Goal: Task Accomplishment & Management: Complete application form

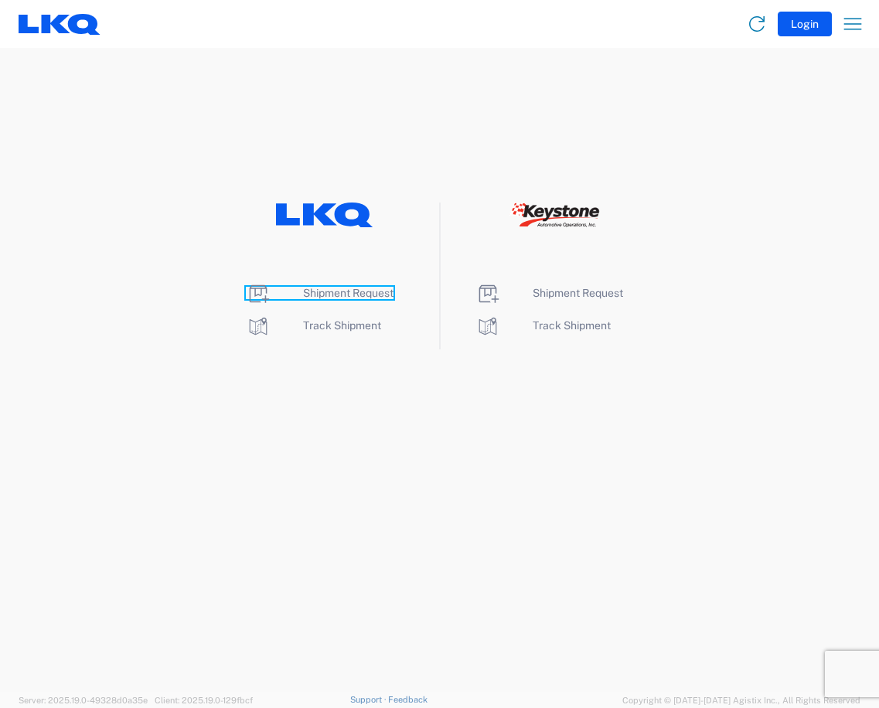
click at [324, 298] on span "Shipment Request" at bounding box center [348, 293] width 90 height 12
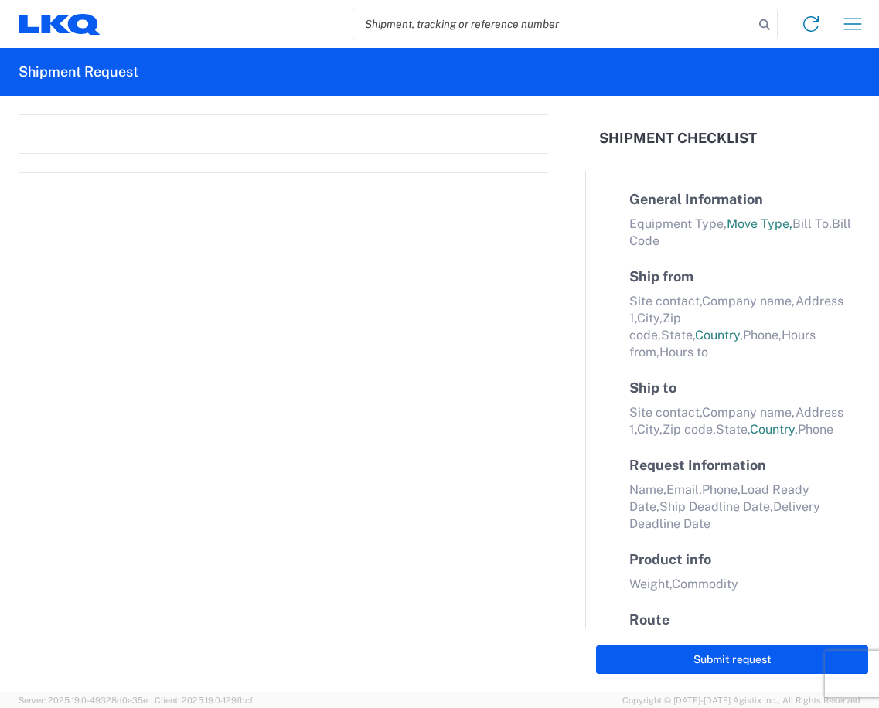
select select "FULL"
select select "LBS"
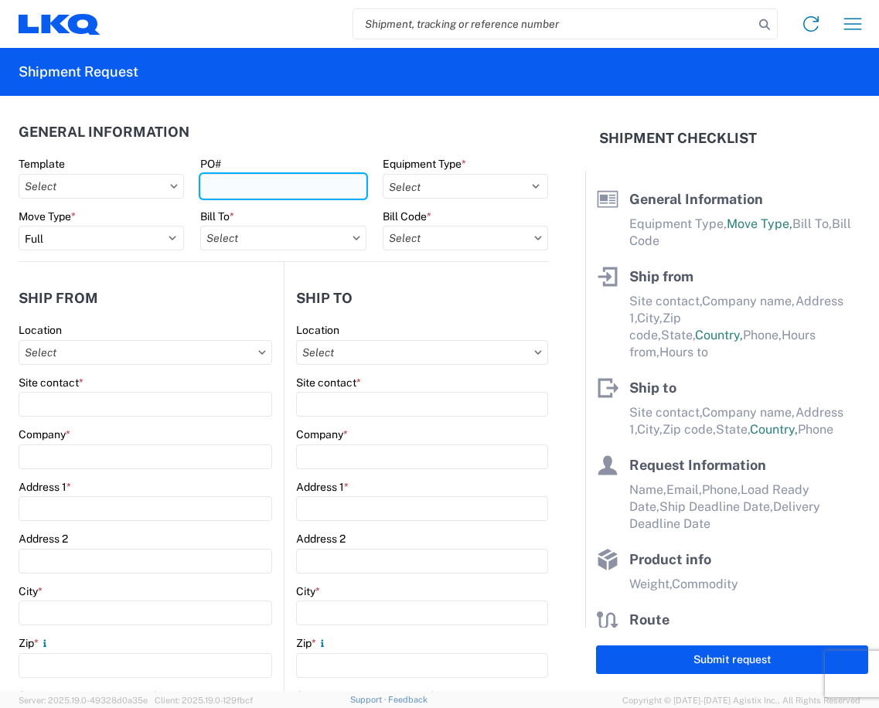
click at [233, 192] on input "PO#" at bounding box center [282, 186] width 165 height 25
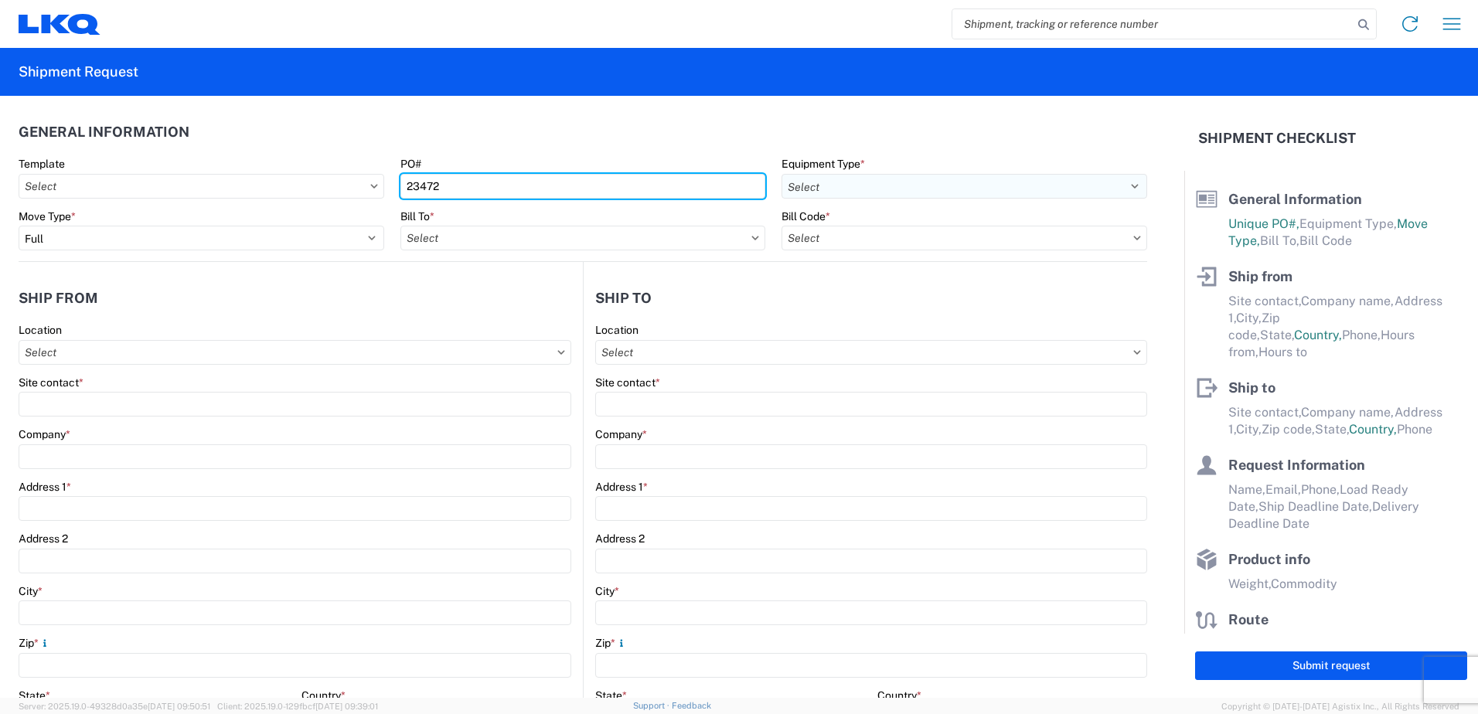
type input "23472"
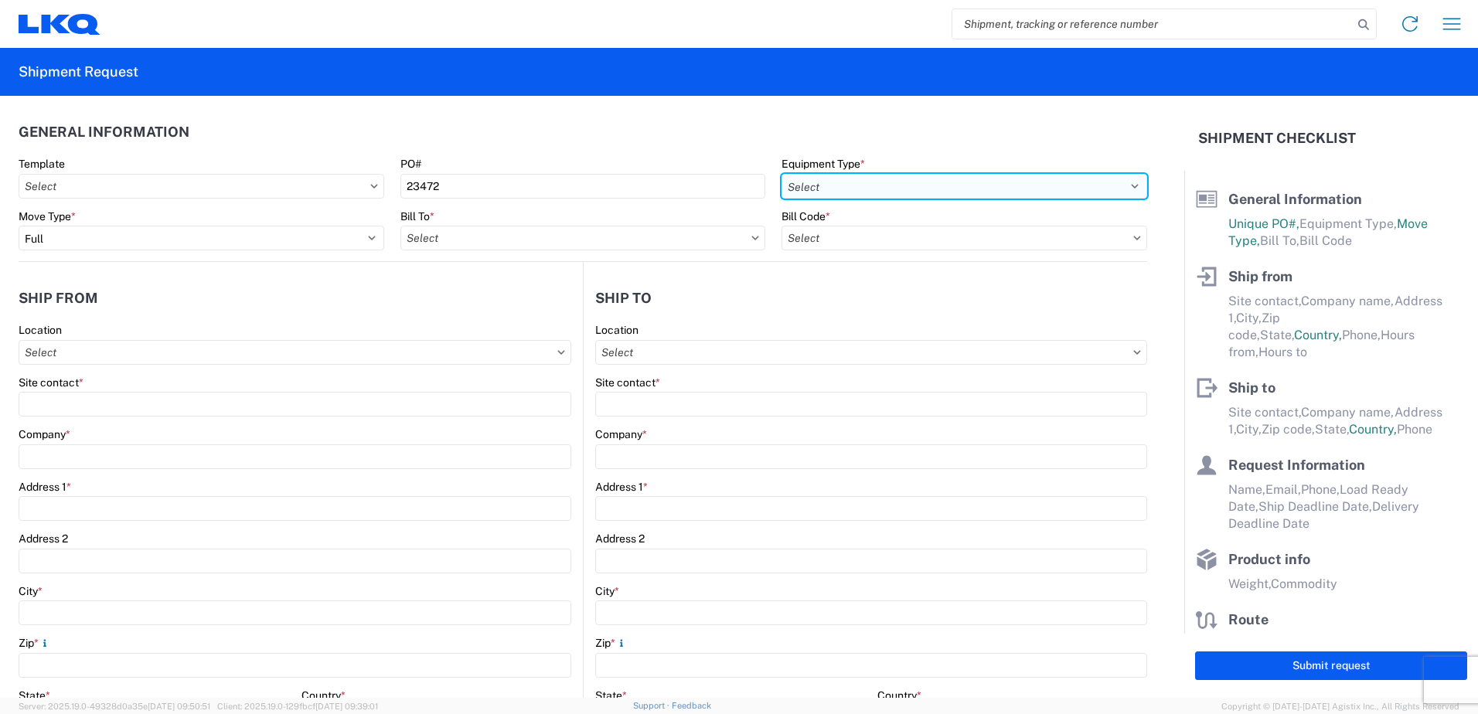
click at [804, 182] on select "Select 53’ Dry Van Flatbed Dropdeck (van) Lowboy (flatbed) Rail" at bounding box center [964, 186] width 366 height 25
select select "STDV"
click at [781, 174] on select "Select 53’ Dry Van Flatbed Dropdeck (van) Lowboy (flatbed) Rail" at bounding box center [964, 186] width 366 height 25
click at [451, 239] on input "text" at bounding box center [583, 238] width 366 height 25
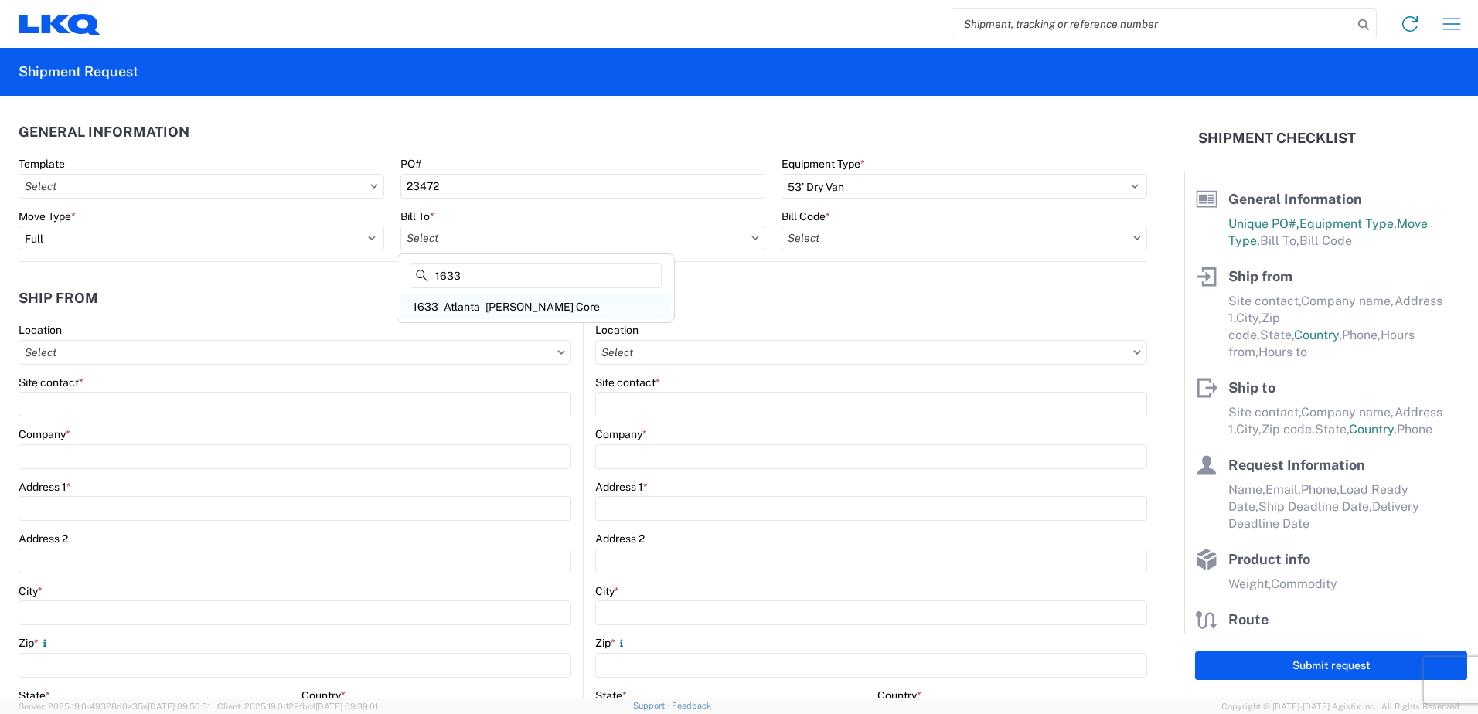
type input "1633"
click at [475, 308] on div "1633 - Atlanta - Knopf Core" at bounding box center [535, 306] width 270 height 25
type input "1633 - Atlanta - Knopf Core"
click at [849, 243] on input "text" at bounding box center [964, 238] width 366 height 25
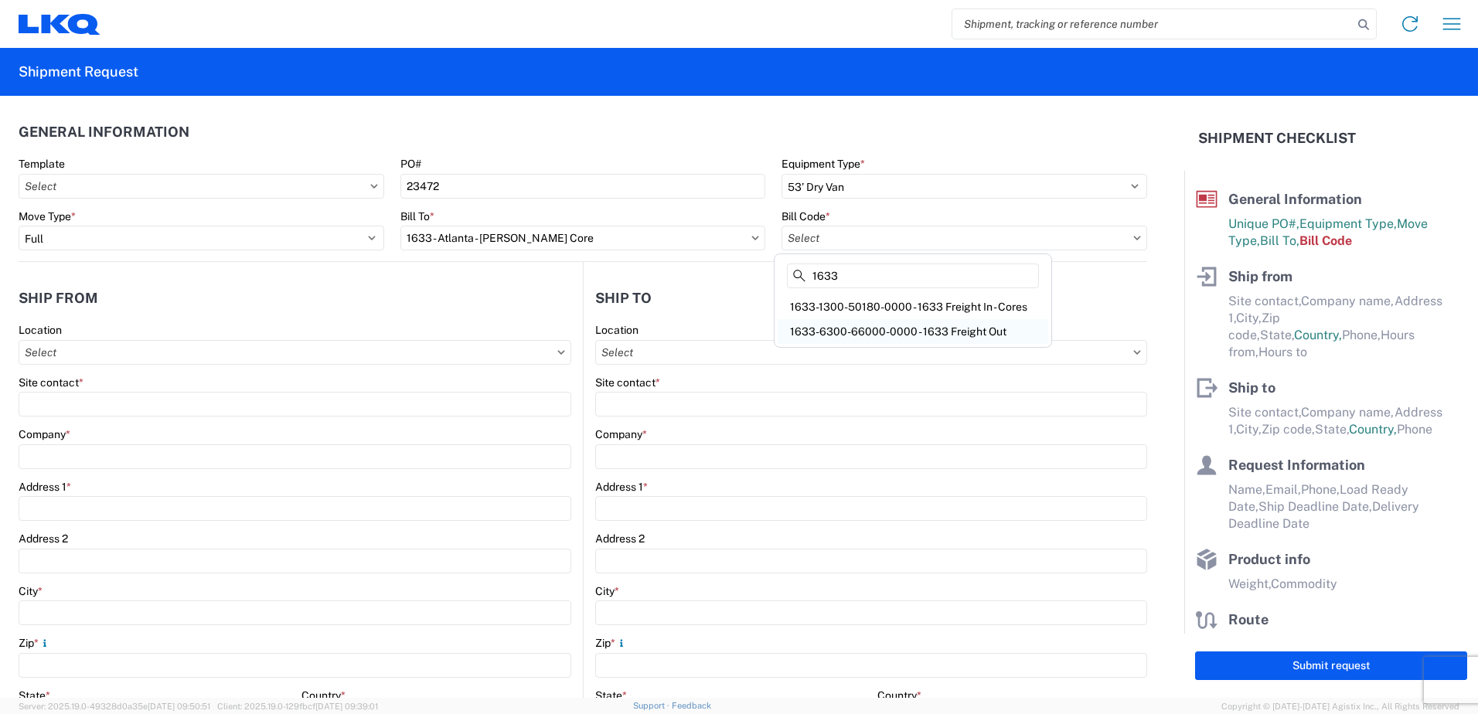
type input "1633"
click at [836, 332] on div "1633-6300-66000-0000 - 1633 Freight Out" at bounding box center [912, 331] width 270 height 25
type input "1633-6300-66000-0000 - 1633 Freight Out"
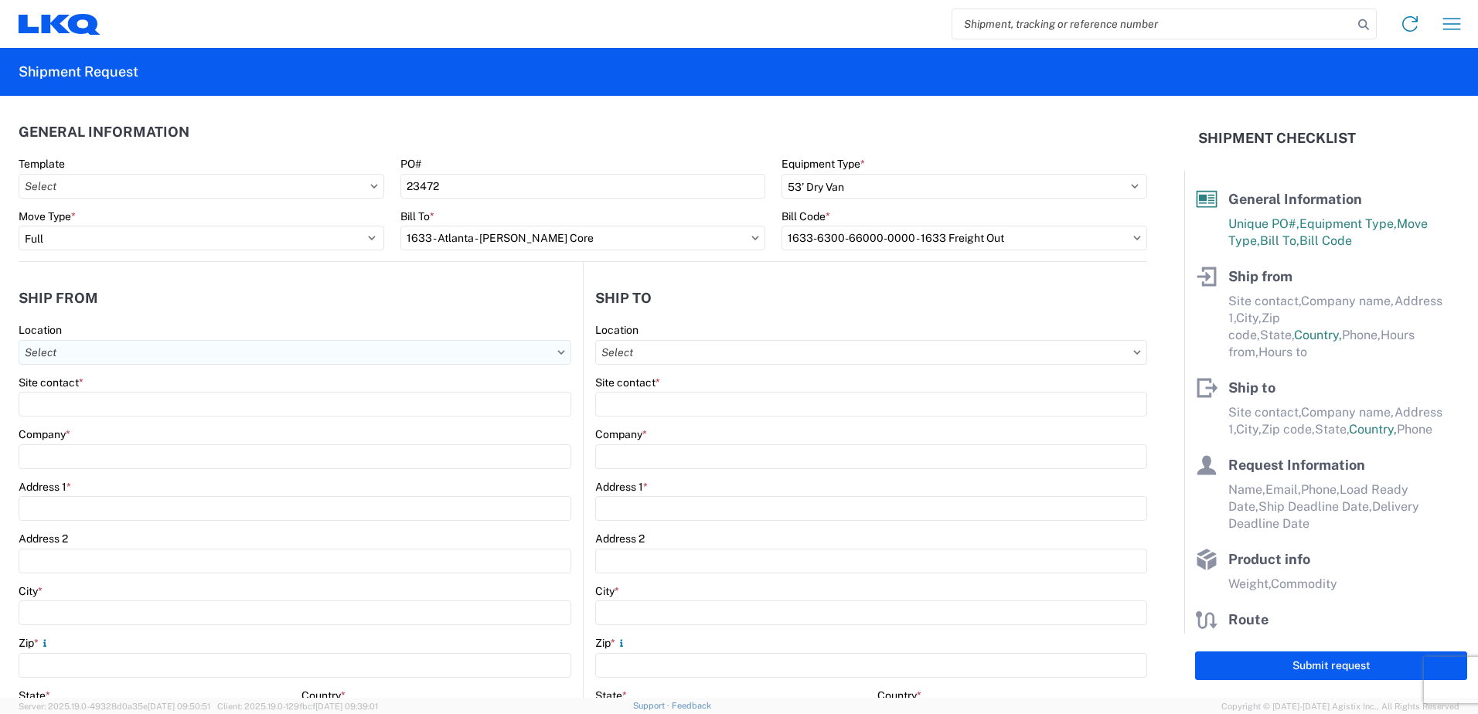
click at [92, 352] on input "text" at bounding box center [295, 352] width 553 height 25
type input "1633"
click at [93, 424] on div "1633 - Atlanta - Knopf Core" at bounding box center [157, 421] width 270 height 25
type input "1633 - Atlanta - Knopf Core"
type input "LKQ Corporation"
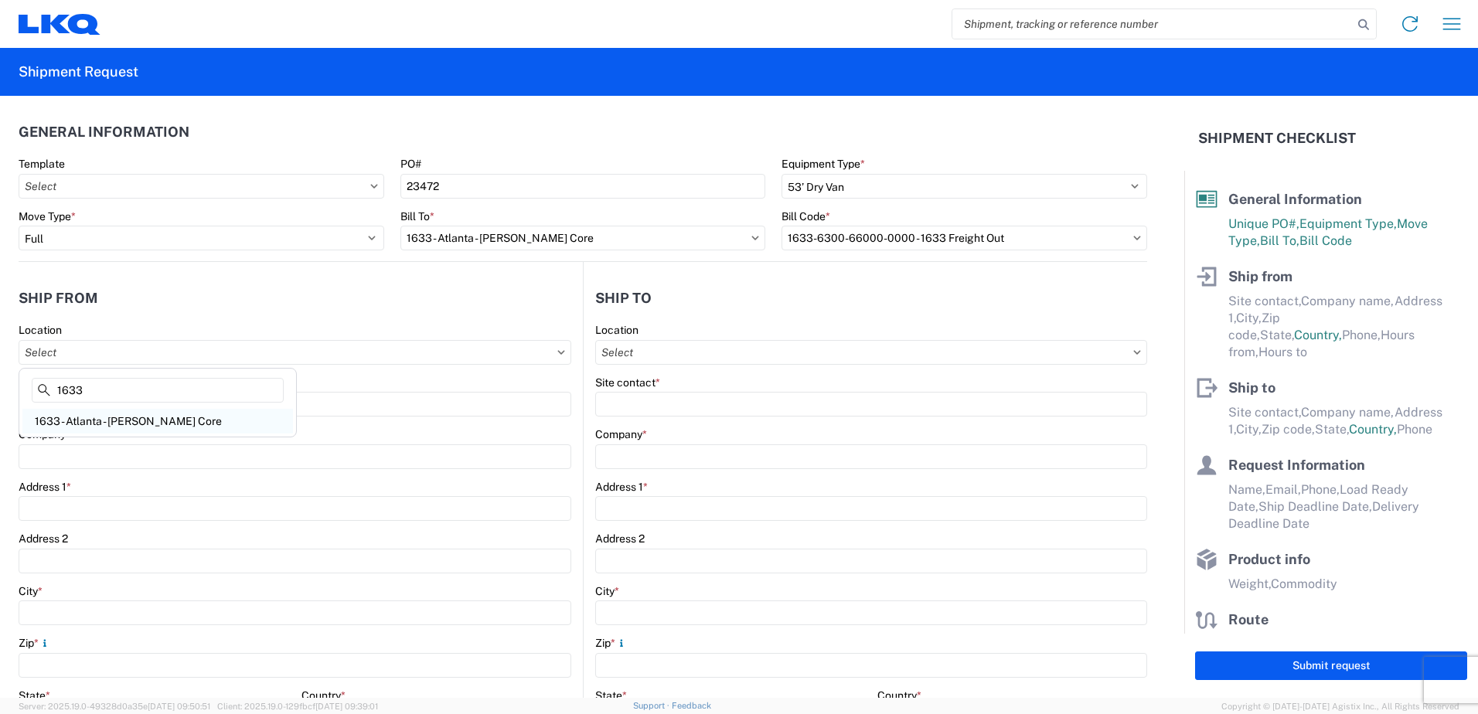
type input "4585 Frederick Dr SW"
type input "Atlanta"
type input "30336"
select select "GA"
select select "US"
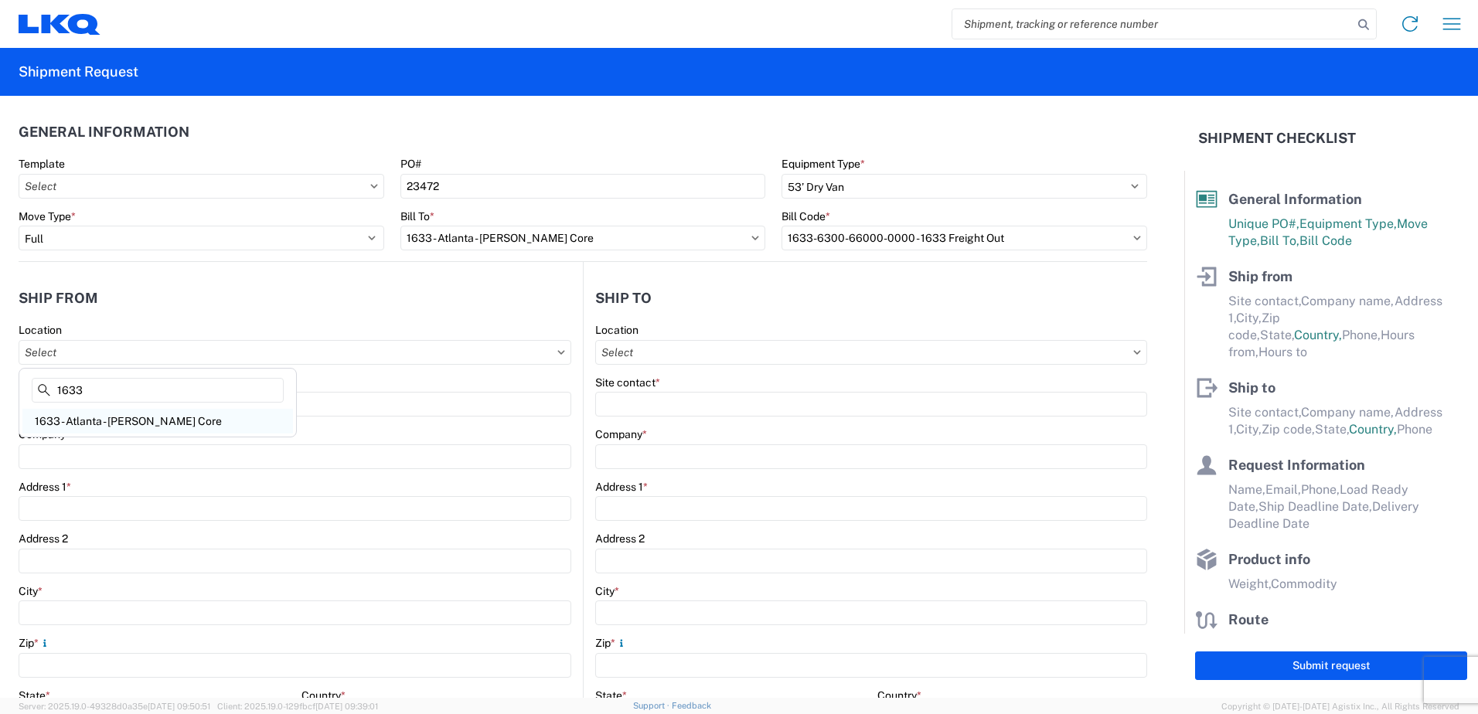
type input "404-293-3715"
type input "00:00"
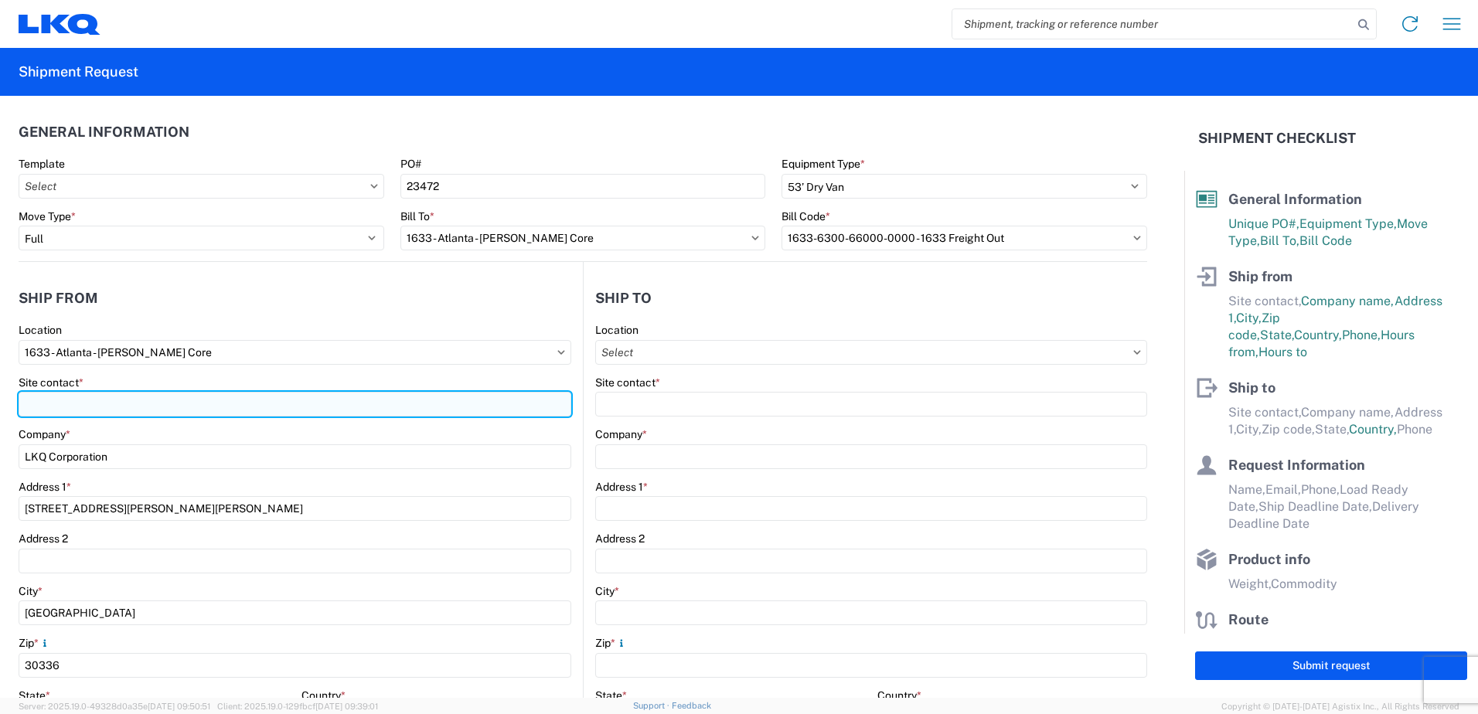
click at [32, 403] on input "Site contact *" at bounding box center [295, 404] width 553 height 25
type input "r"
type input "Rafael Lopez"
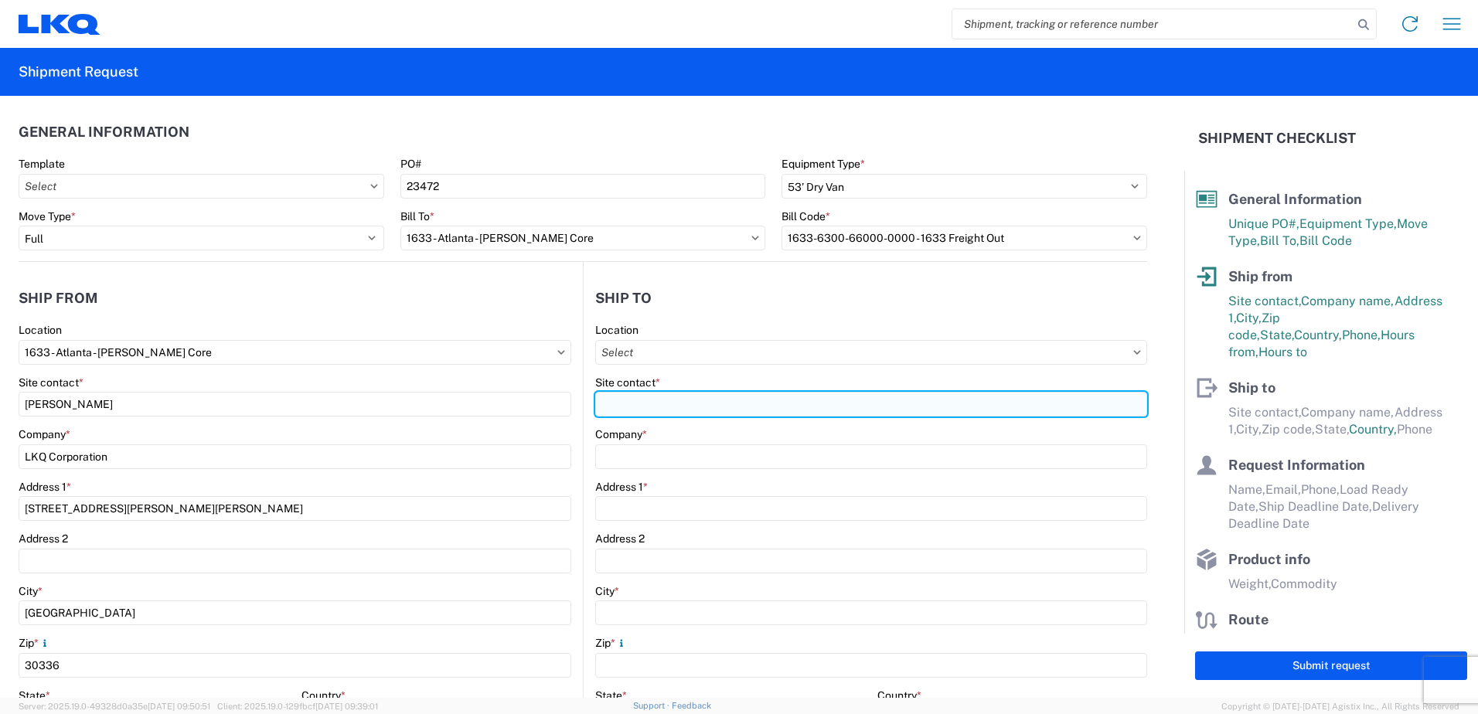
click at [662, 408] on input "Site contact *" at bounding box center [871, 404] width 552 height 25
type input "Jessee Herrera"
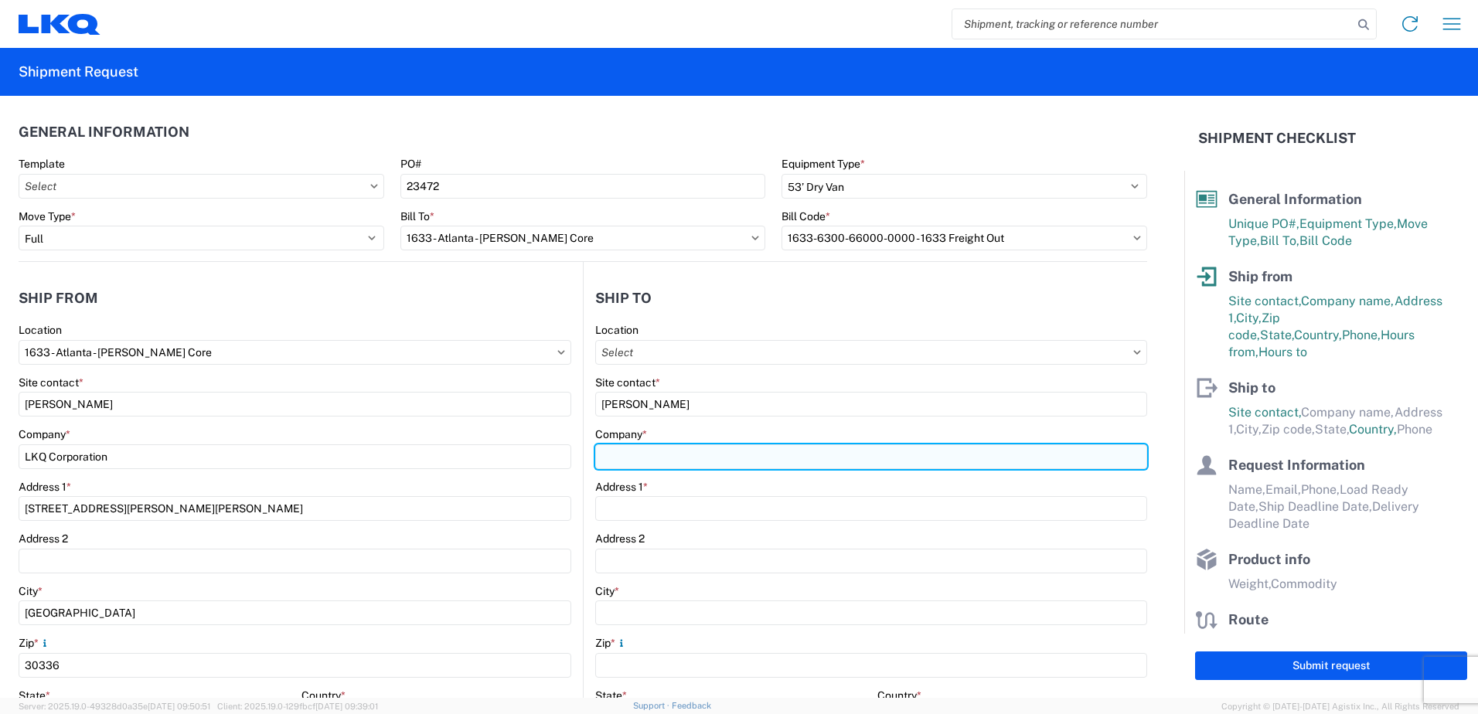
click at [650, 454] on input "Company *" at bounding box center [871, 456] width 552 height 25
type input "DENSO"
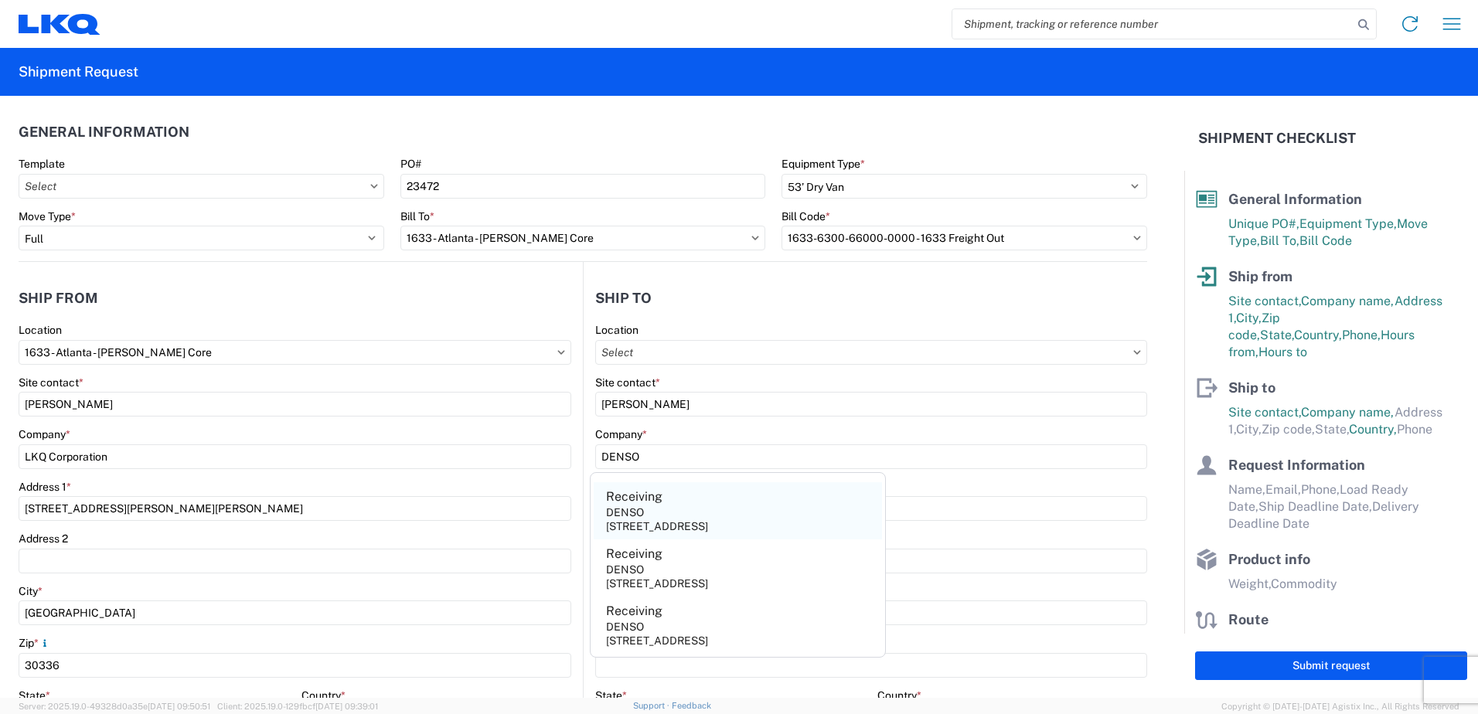
click at [665, 508] on agx-address-suggestion-item "Receiving DENSO 41673 Corning Place,Murrieta,CA,92562,US" at bounding box center [738, 510] width 288 height 57
type input "Receiving"
type input "41673 Corning Place"
type input "Murrieta"
type input "92562"
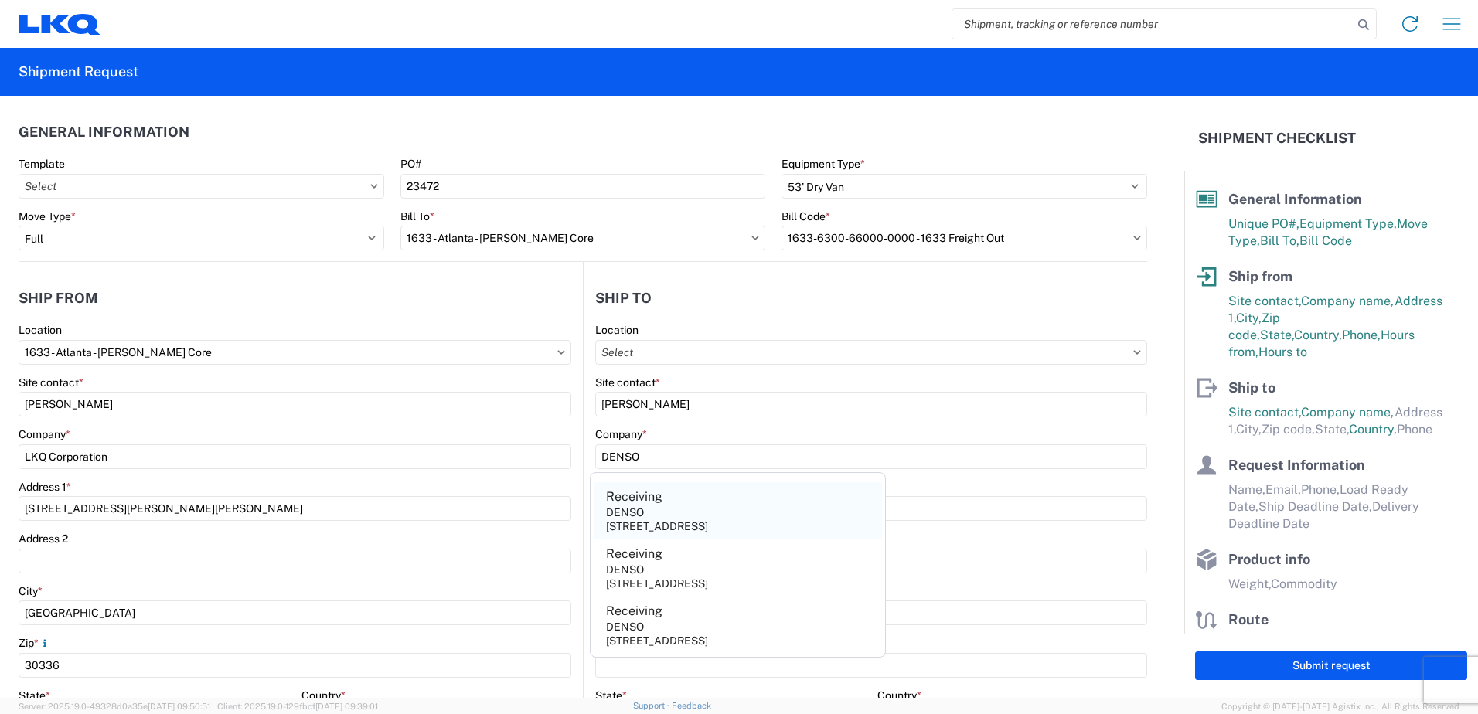
select select "CA"
select select "US"
type input "951-698-3379"
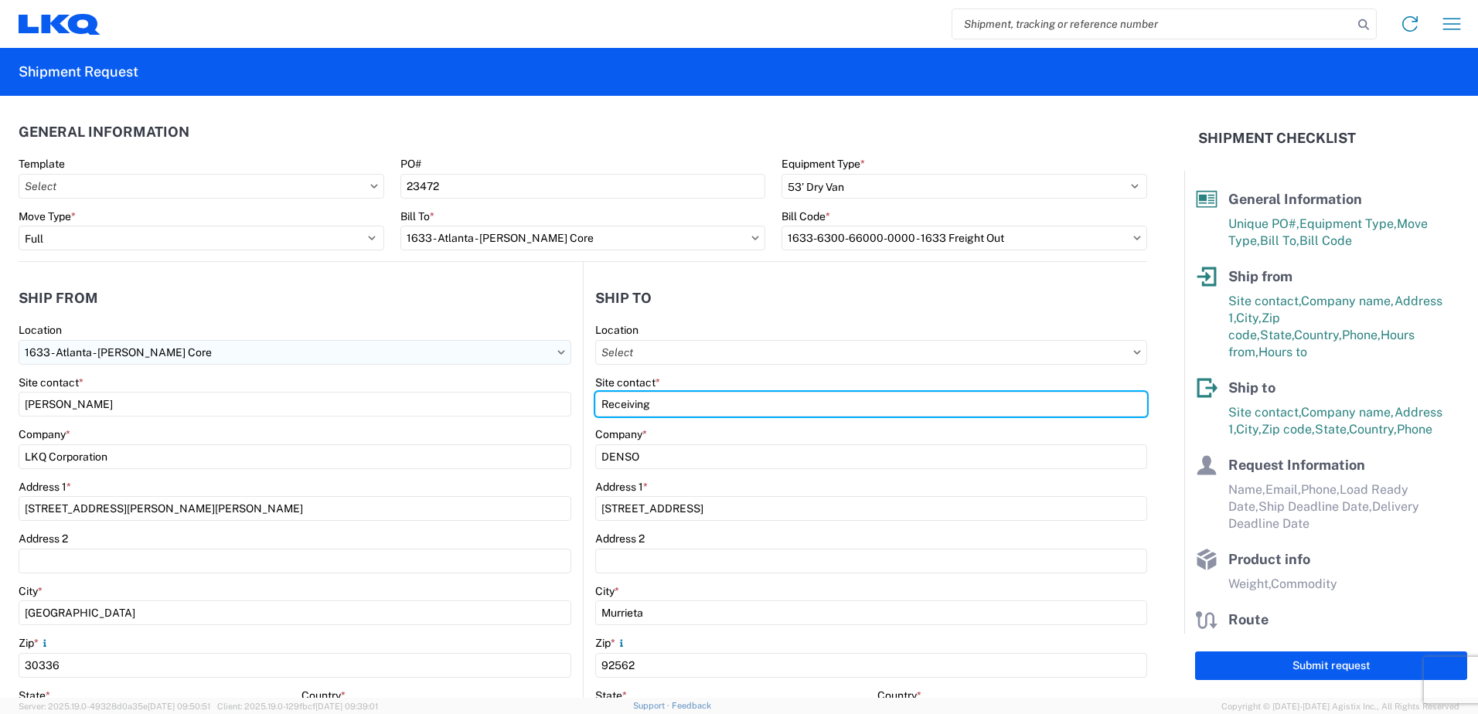
drag, startPoint x: 663, startPoint y: 403, endPoint x: 290, endPoint y: 357, distance: 376.1
click at [294, 357] on div "Ship from 1633 Location 1633 - Atlanta - Knopf Core Site contact * Rafael Lopez…" at bounding box center [583, 598] width 1128 height 672
type input "j"
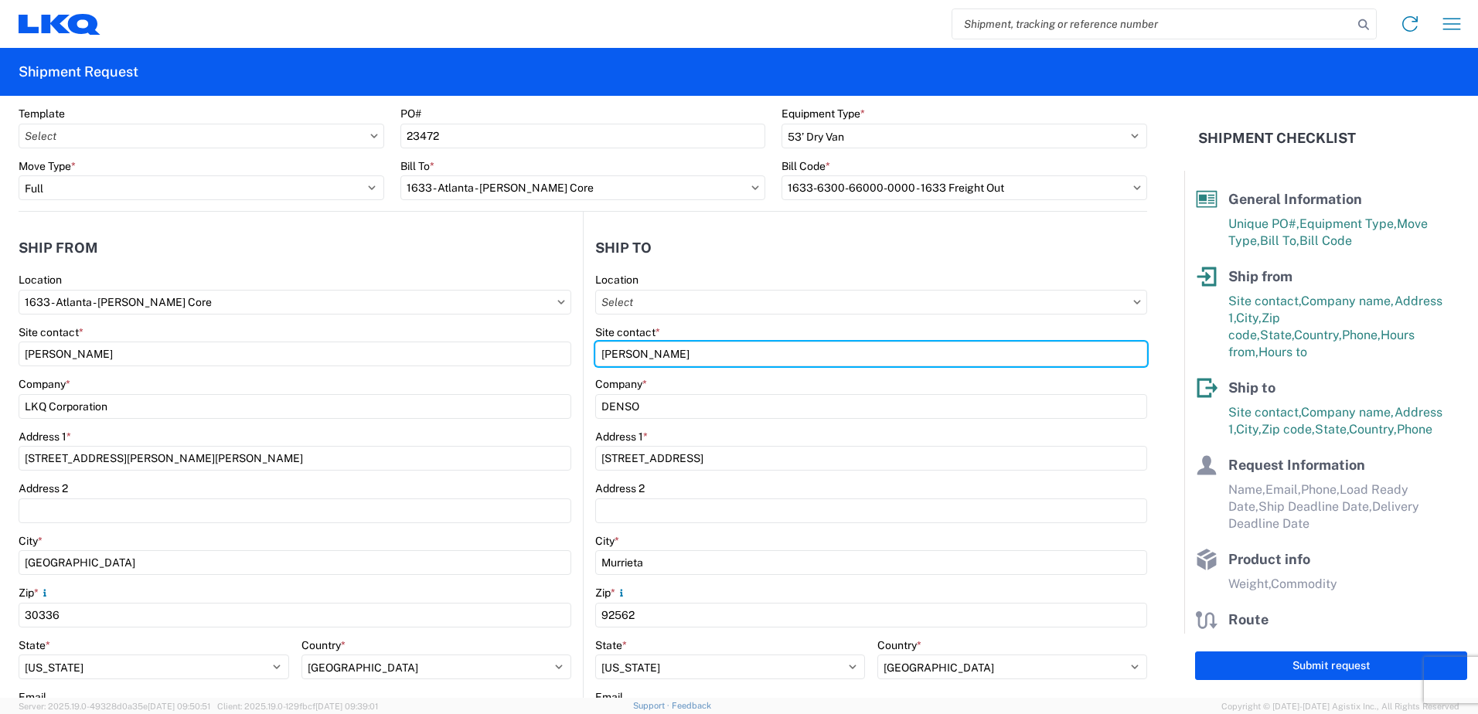
scroll to position [77, 0]
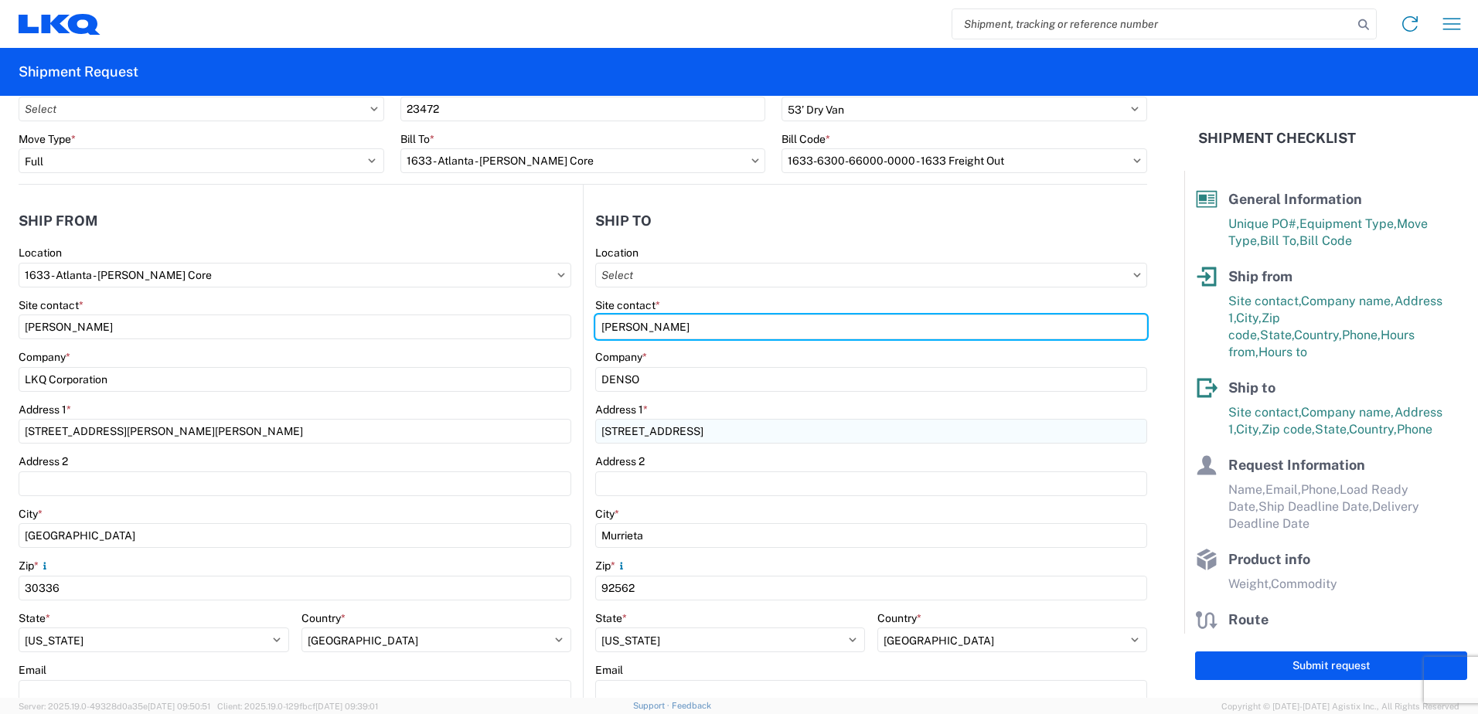
type input "Jessee Herrera"
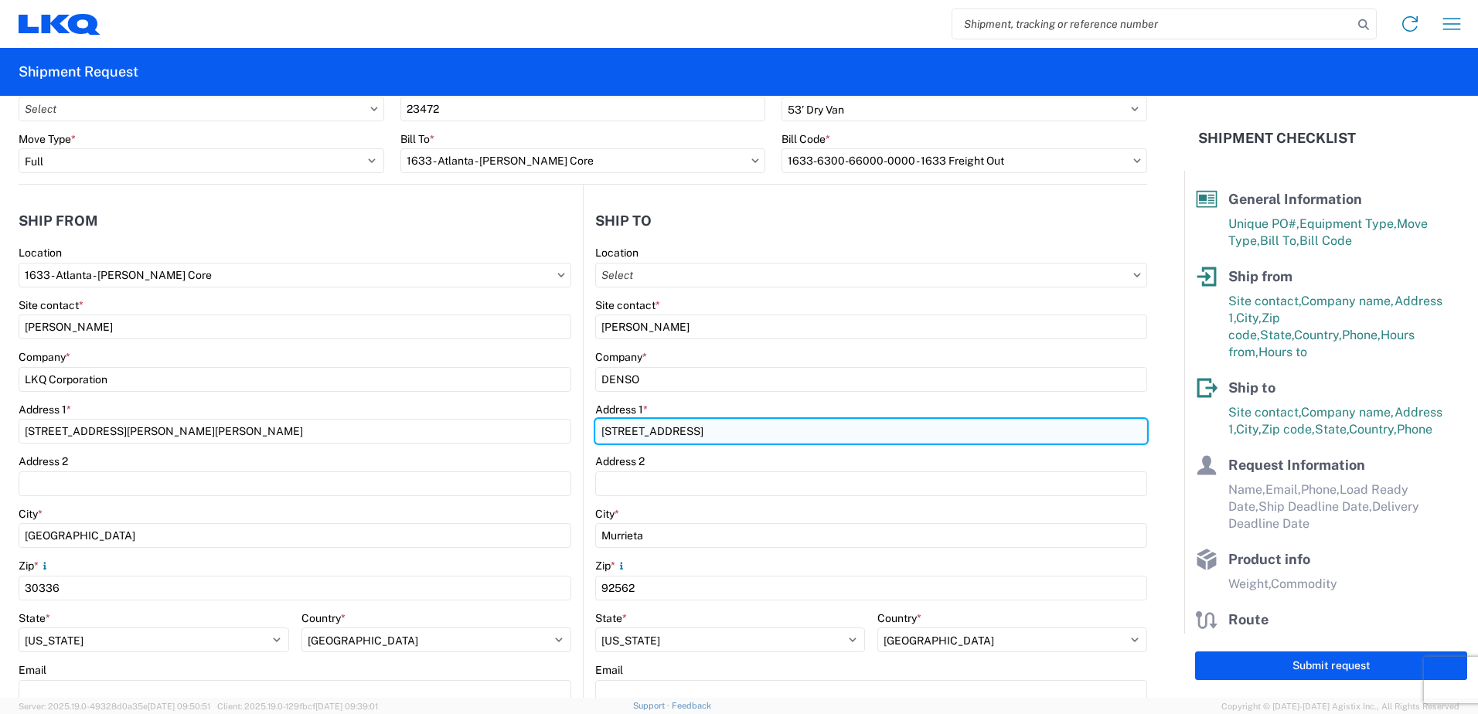
click at [706, 430] on input "41673 Corning Place" at bounding box center [871, 431] width 552 height 25
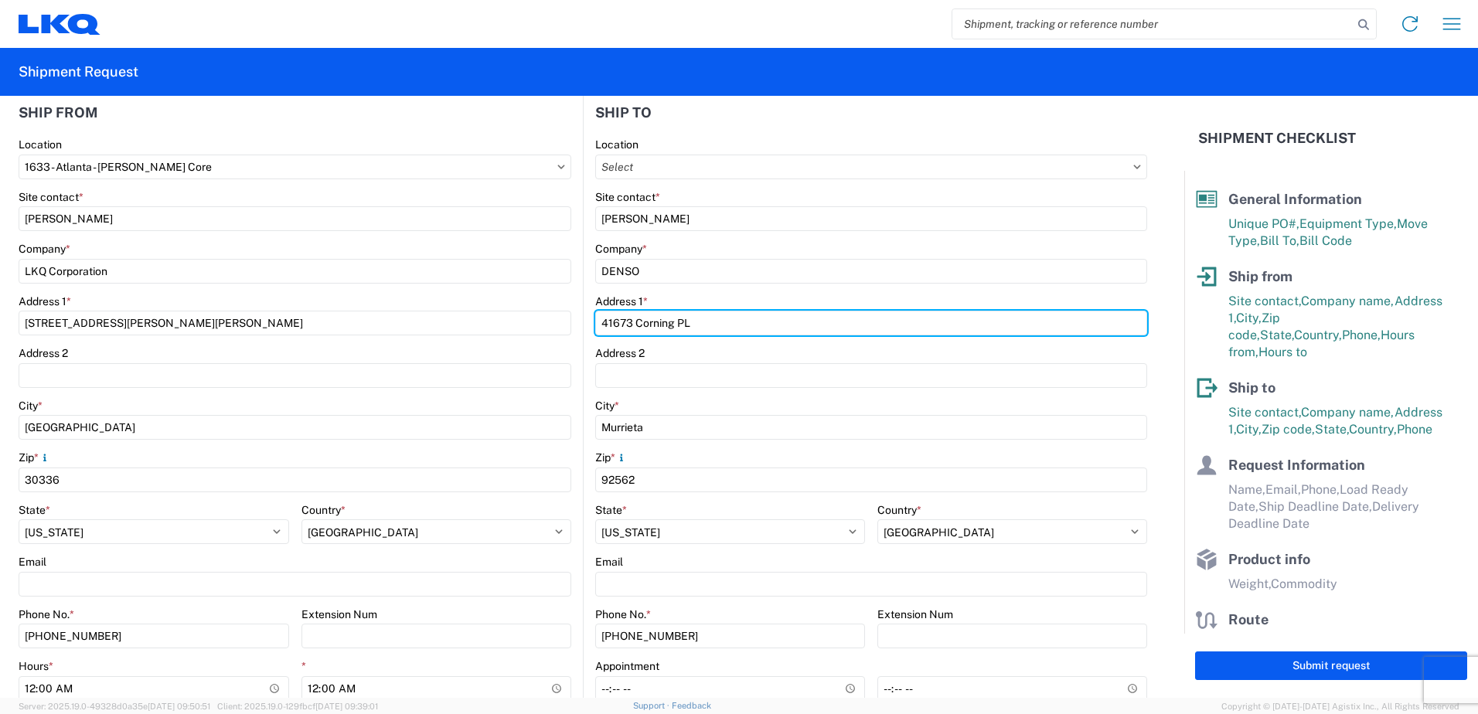
scroll to position [232, 0]
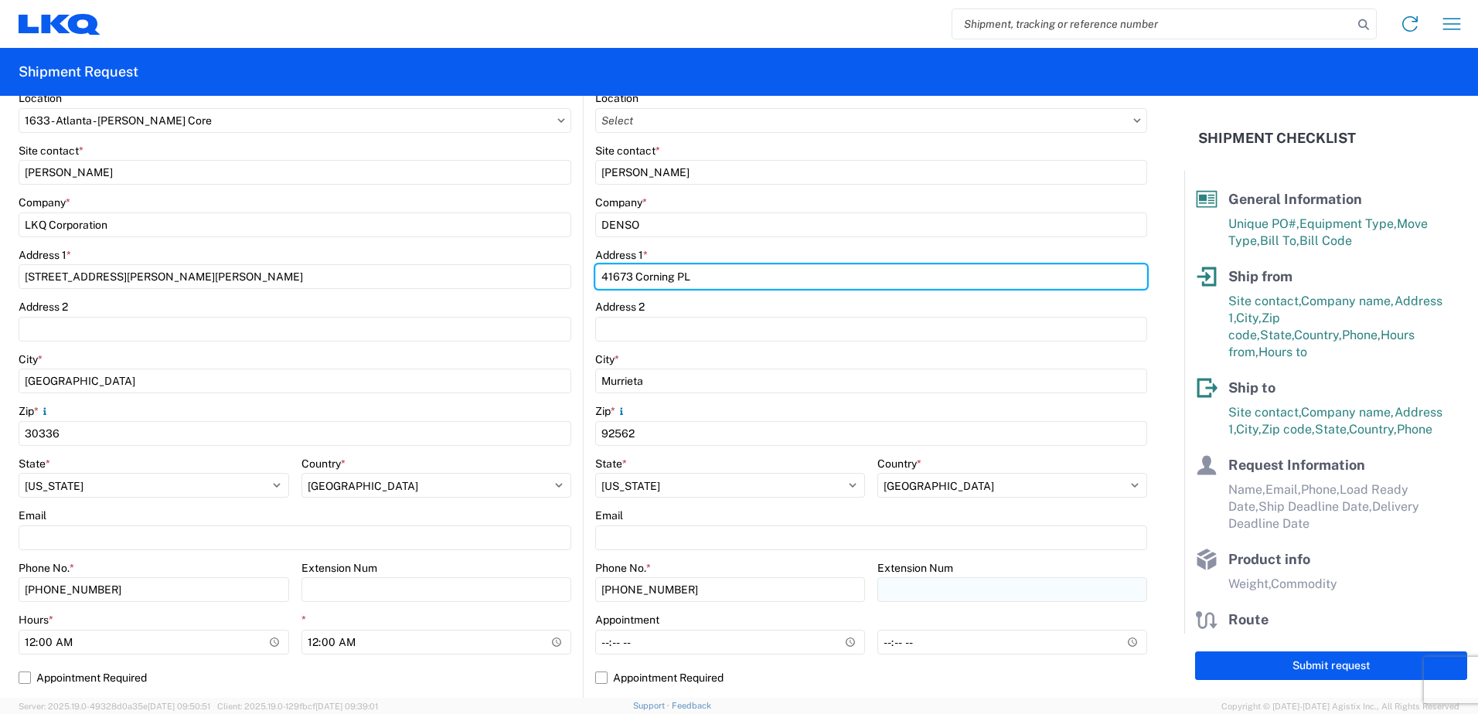
type input "41673 Corning PL"
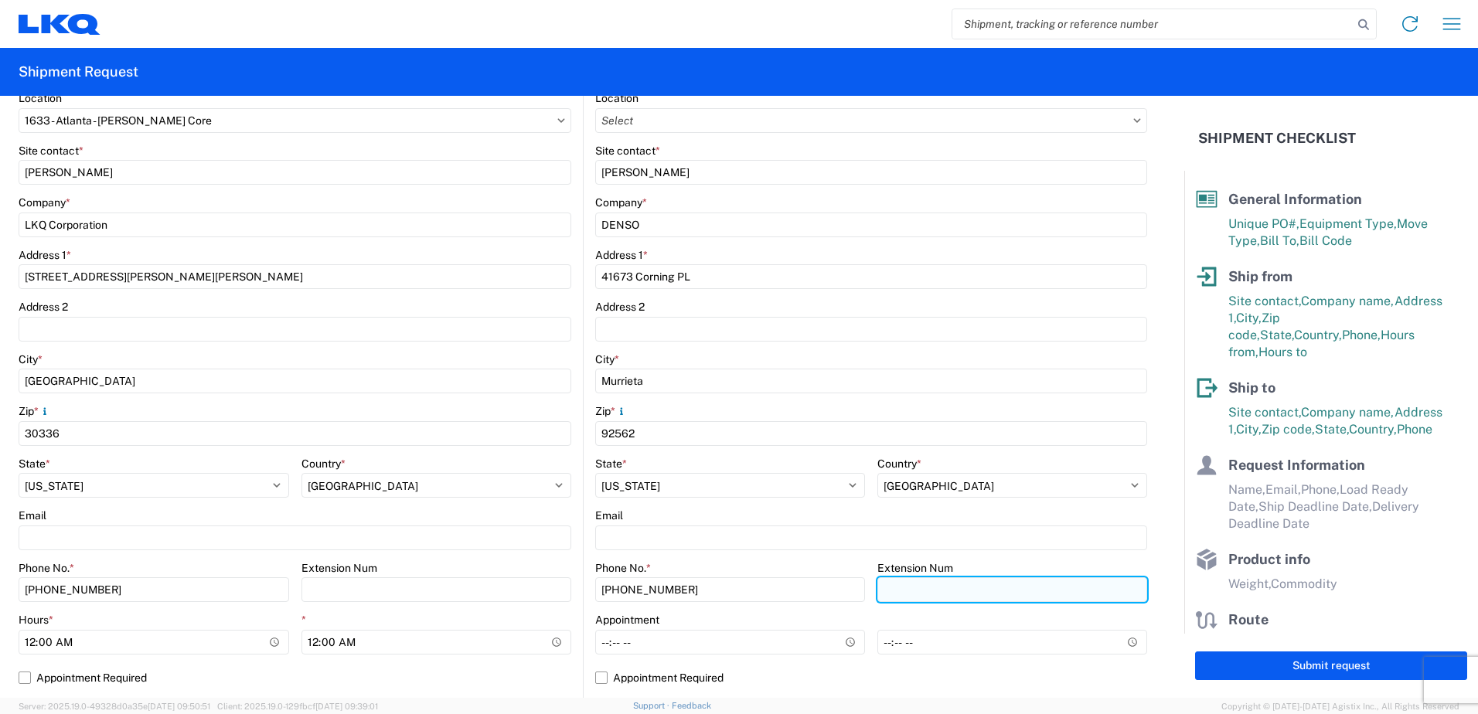
click at [878, 596] on input "Extension Num" at bounding box center [1012, 589] width 270 height 25
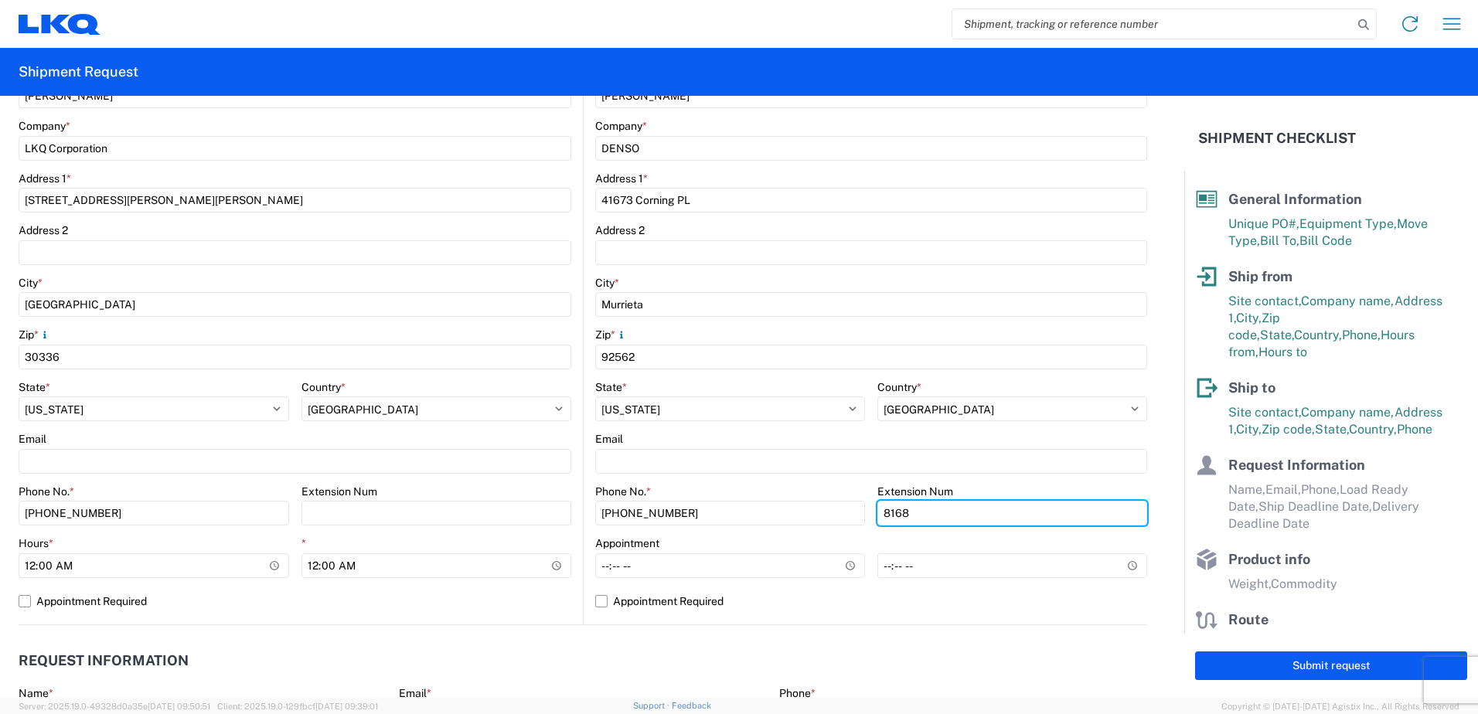
scroll to position [309, 0]
type input "8168"
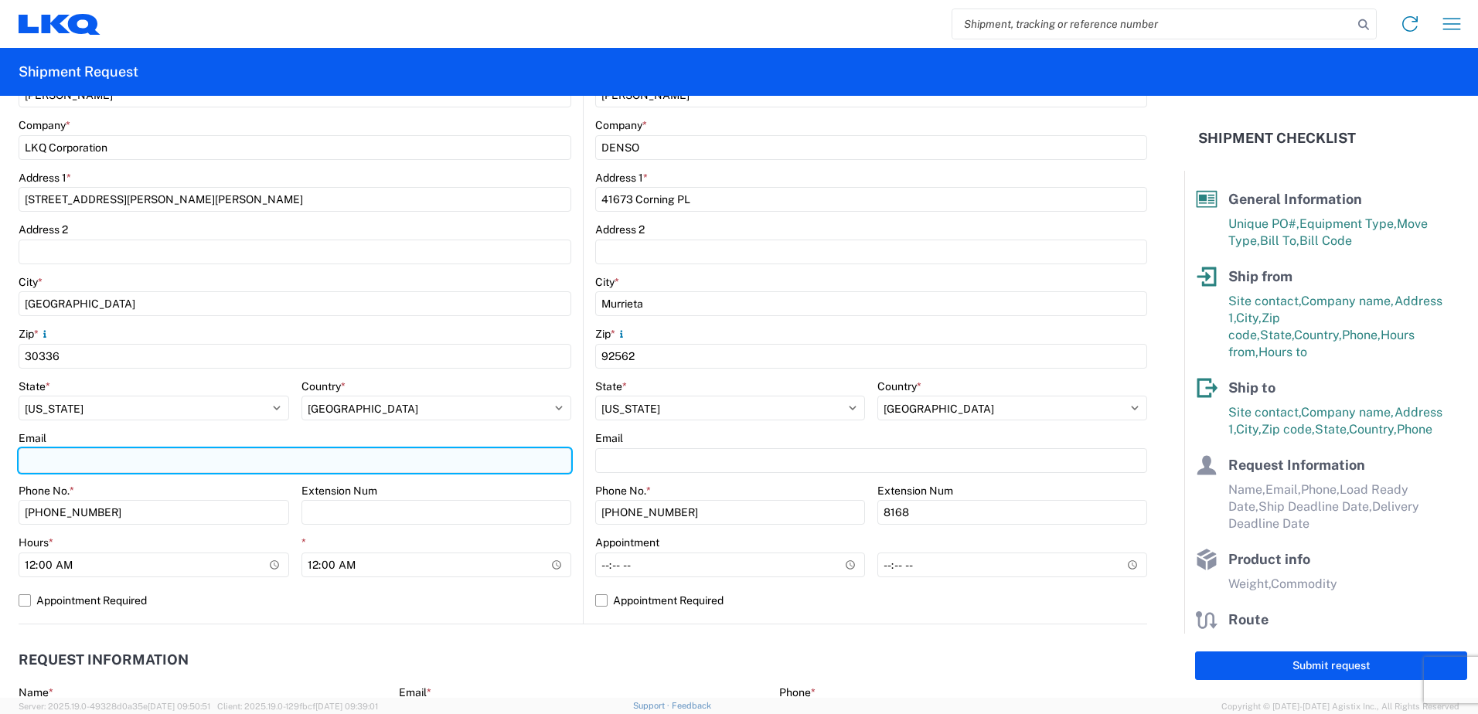
click at [60, 464] on input "Email" at bounding box center [295, 460] width 553 height 25
type input "lxserrano@"
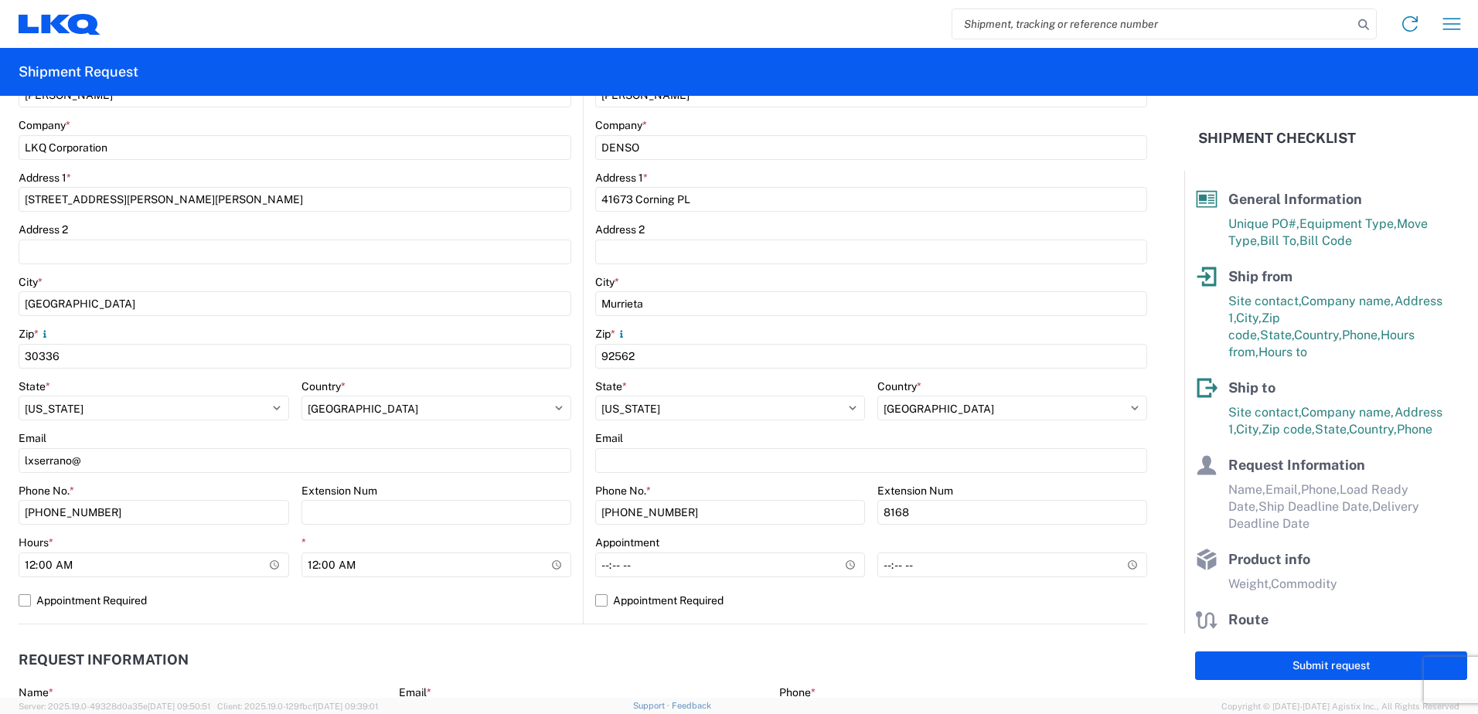
click at [202, 437] on div "Email" at bounding box center [295, 438] width 553 height 14
click at [277, 563] on input "00:00" at bounding box center [154, 565] width 270 height 25
type input "07:00"
click at [550, 563] on input "00:00" at bounding box center [436, 565] width 270 height 25
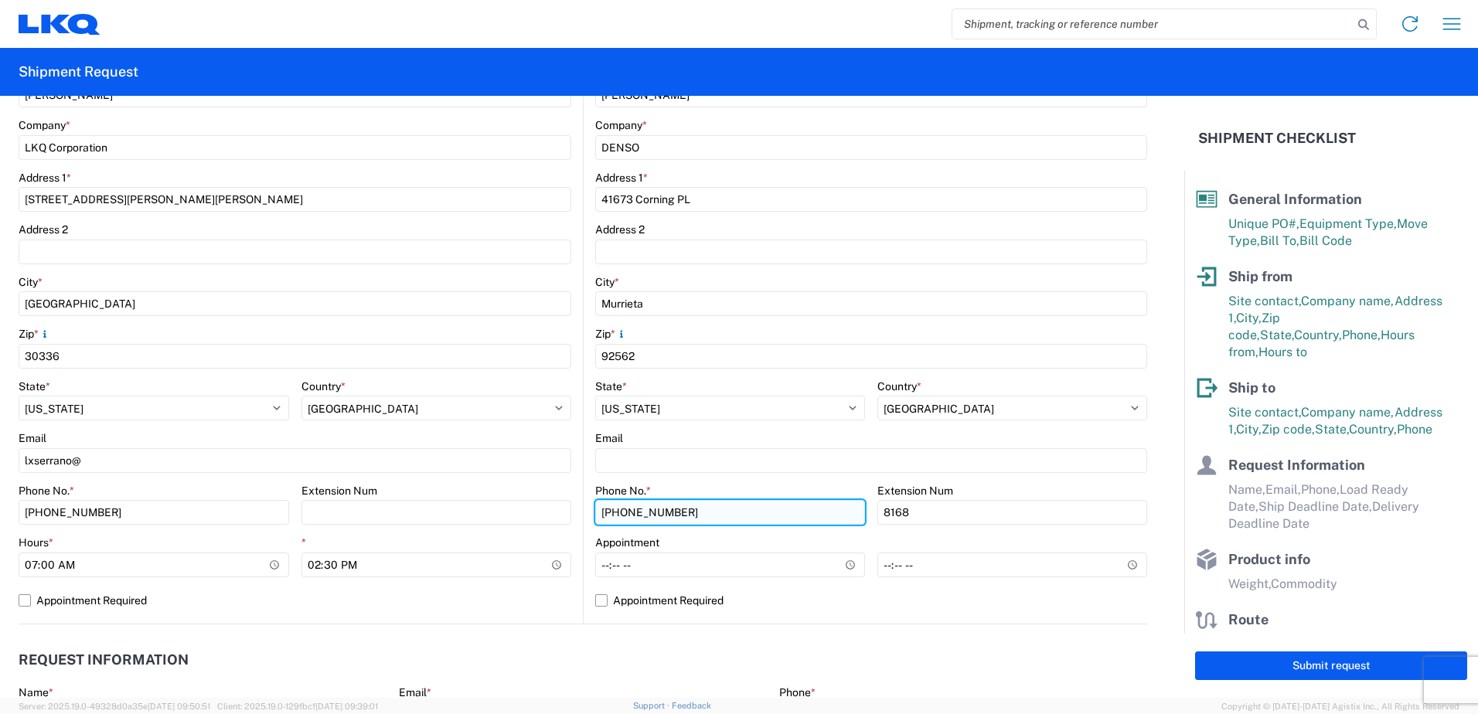
type input "14:30"
click at [682, 509] on input "951-698-3379" at bounding box center [730, 512] width 270 height 25
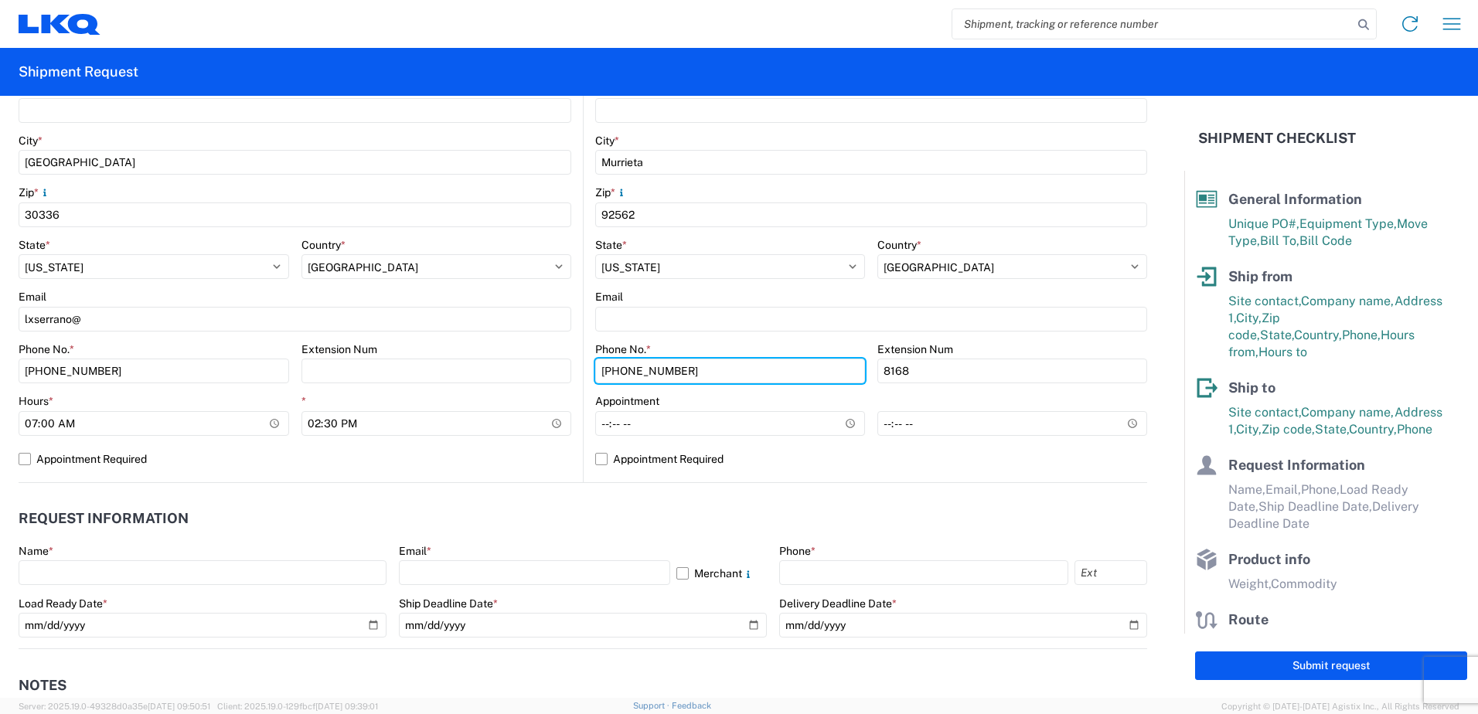
scroll to position [464, 0]
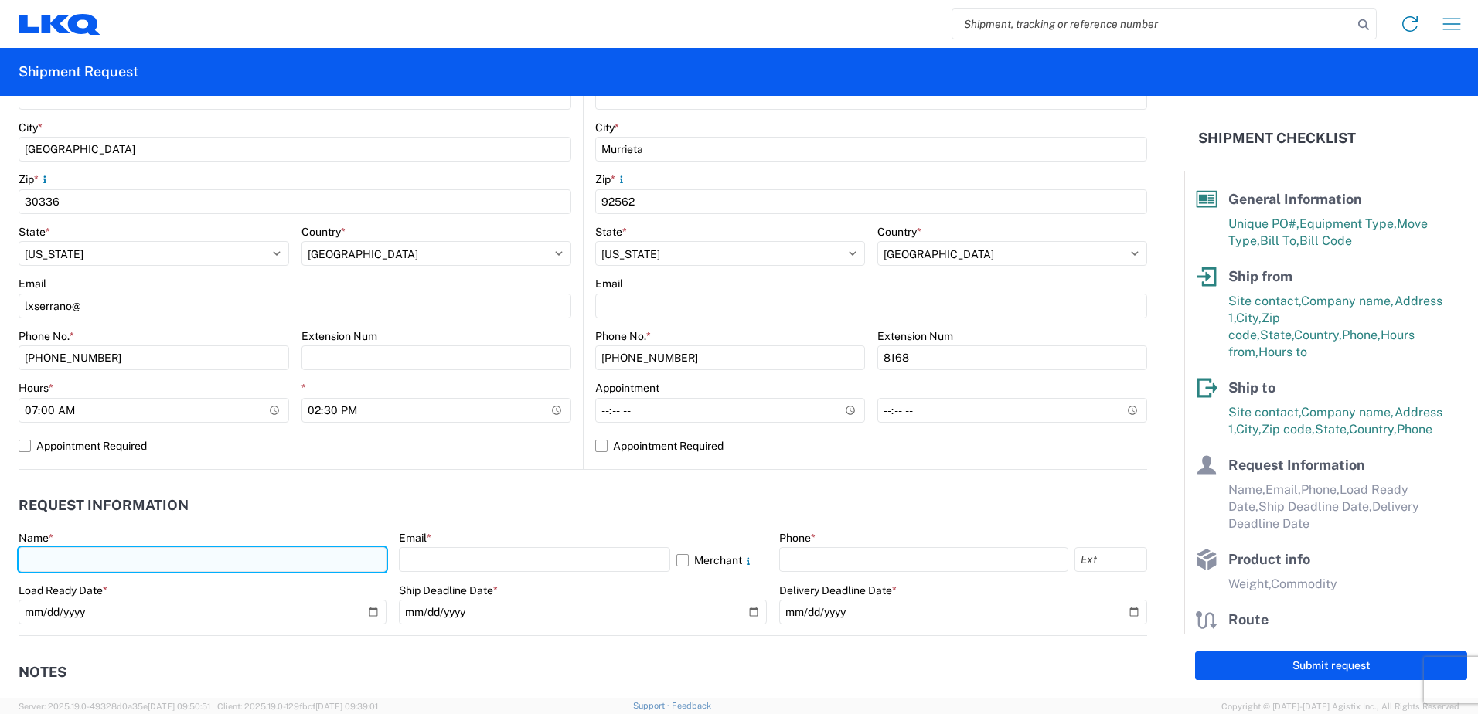
click at [104, 556] on input "text" at bounding box center [203, 559] width 368 height 25
type input "Leslie Serrano"
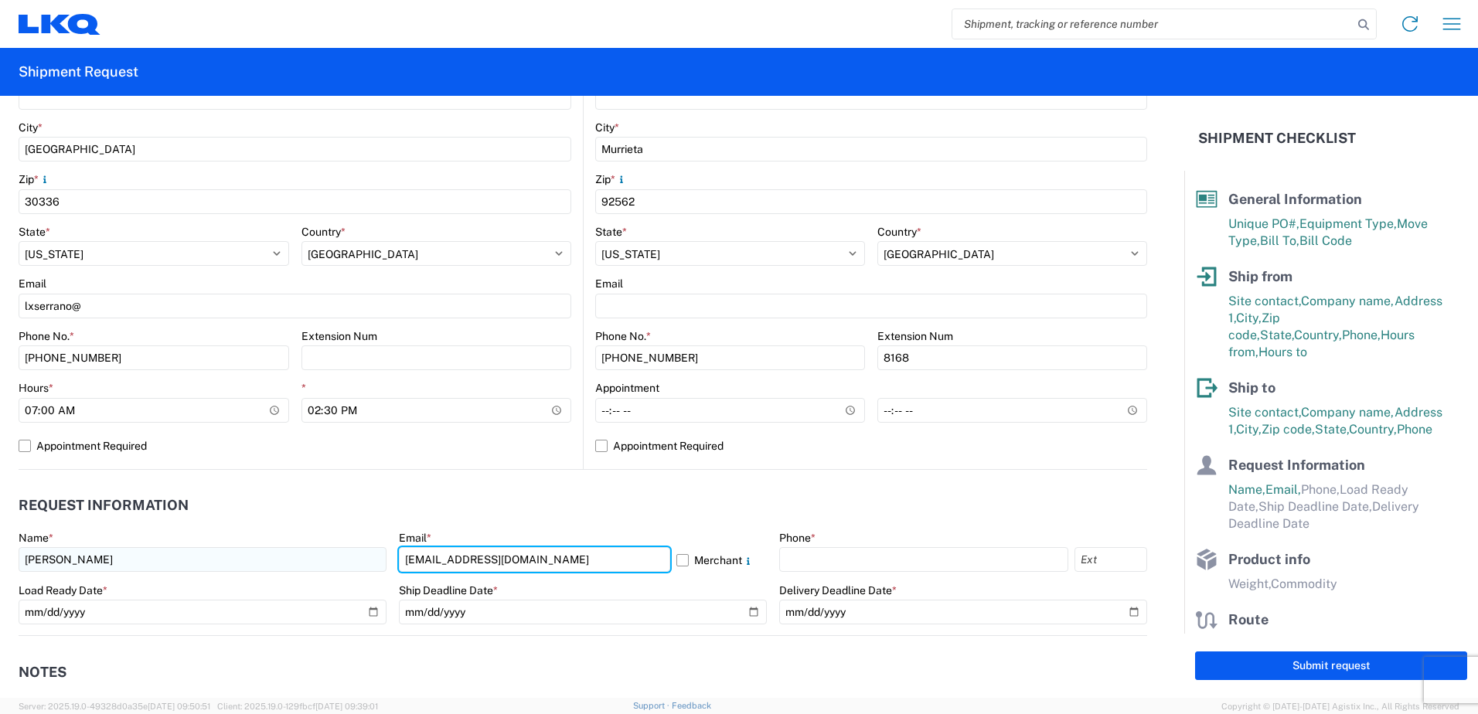
type input "lxserrano@lkqcorp.com"
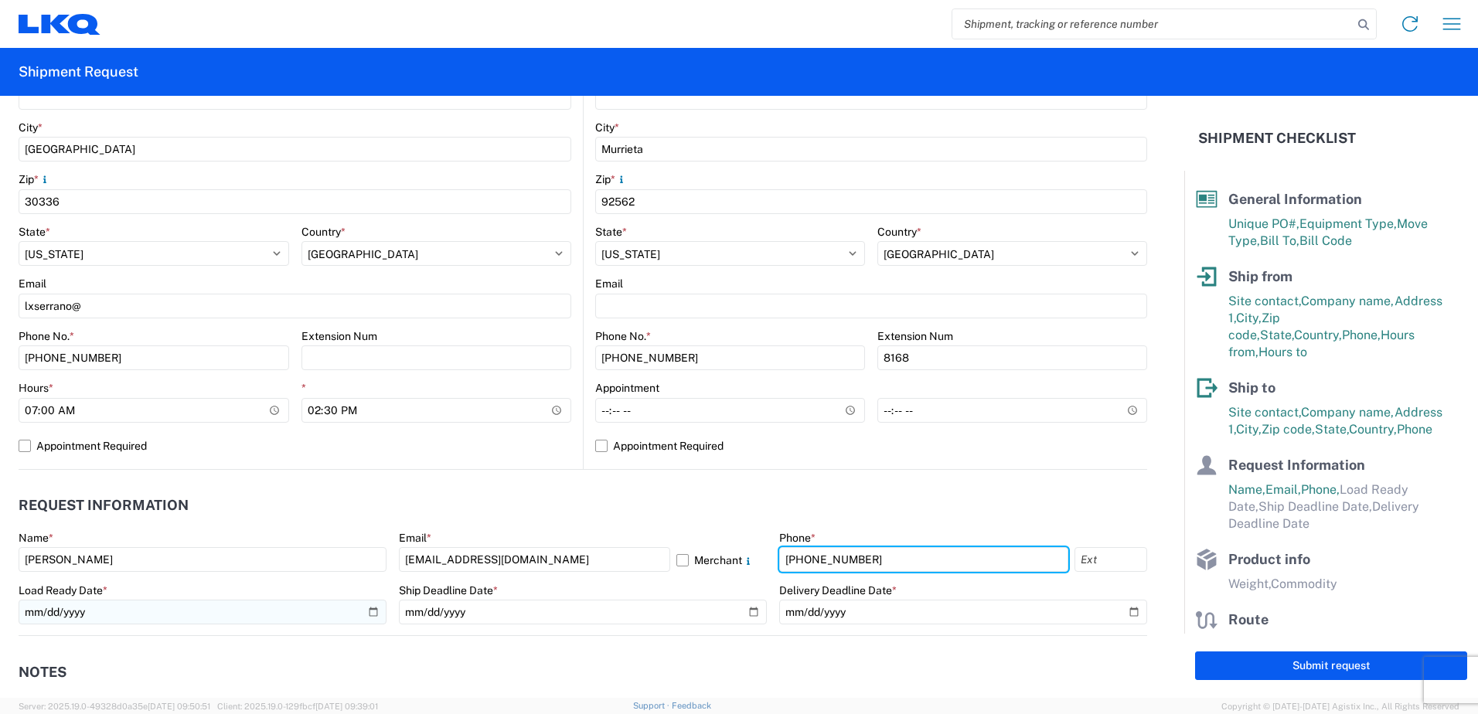
type input "404-691-0170"
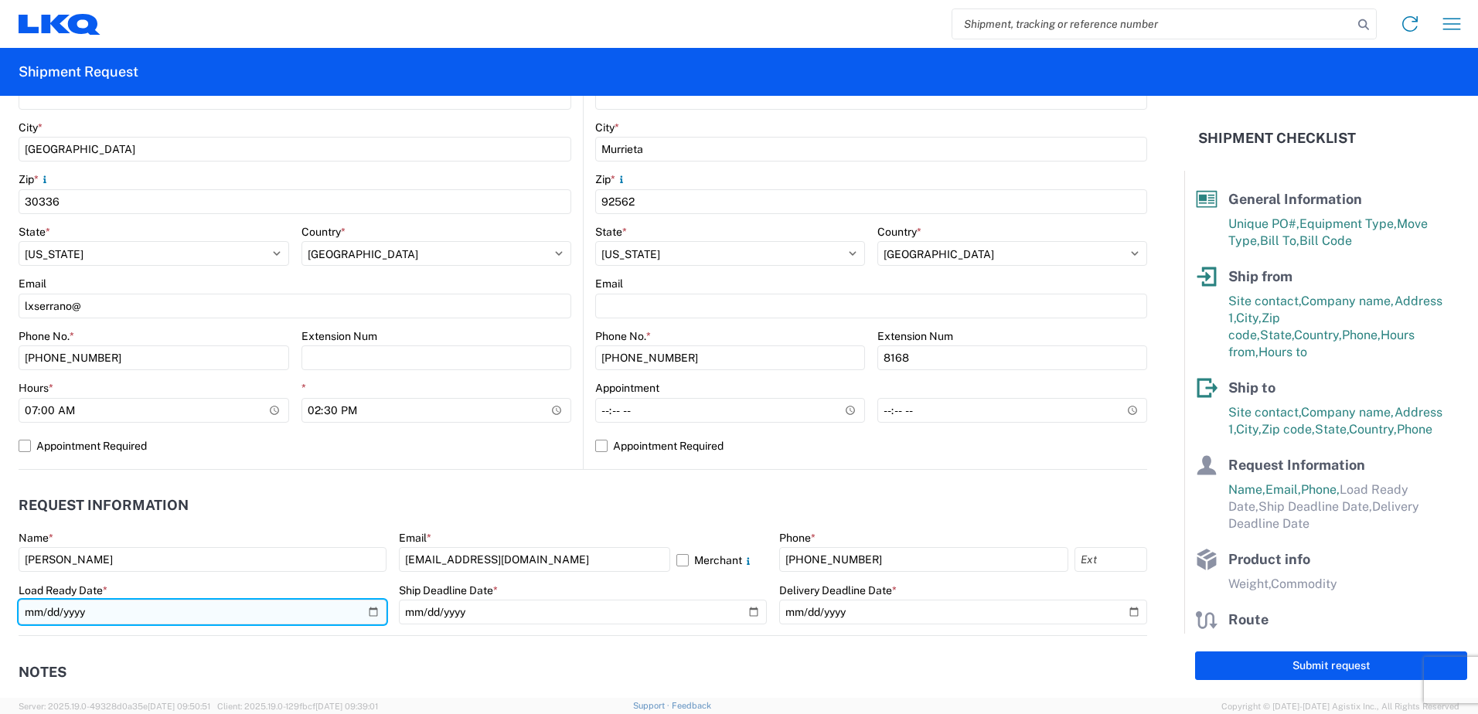
click at [368, 615] on input "date" at bounding box center [203, 612] width 368 height 25
type input "2025-09-18"
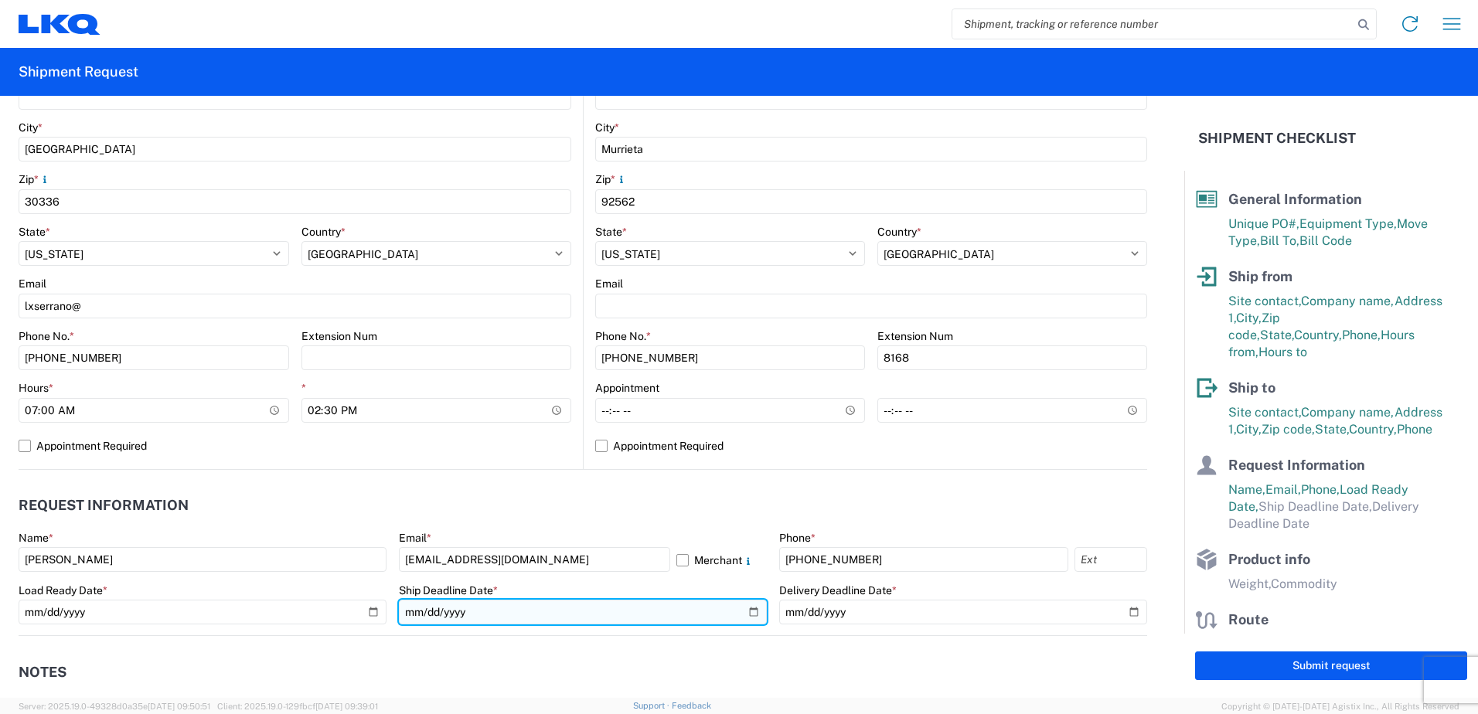
click at [747, 612] on input "date" at bounding box center [583, 612] width 368 height 25
type input "2025-09-18"
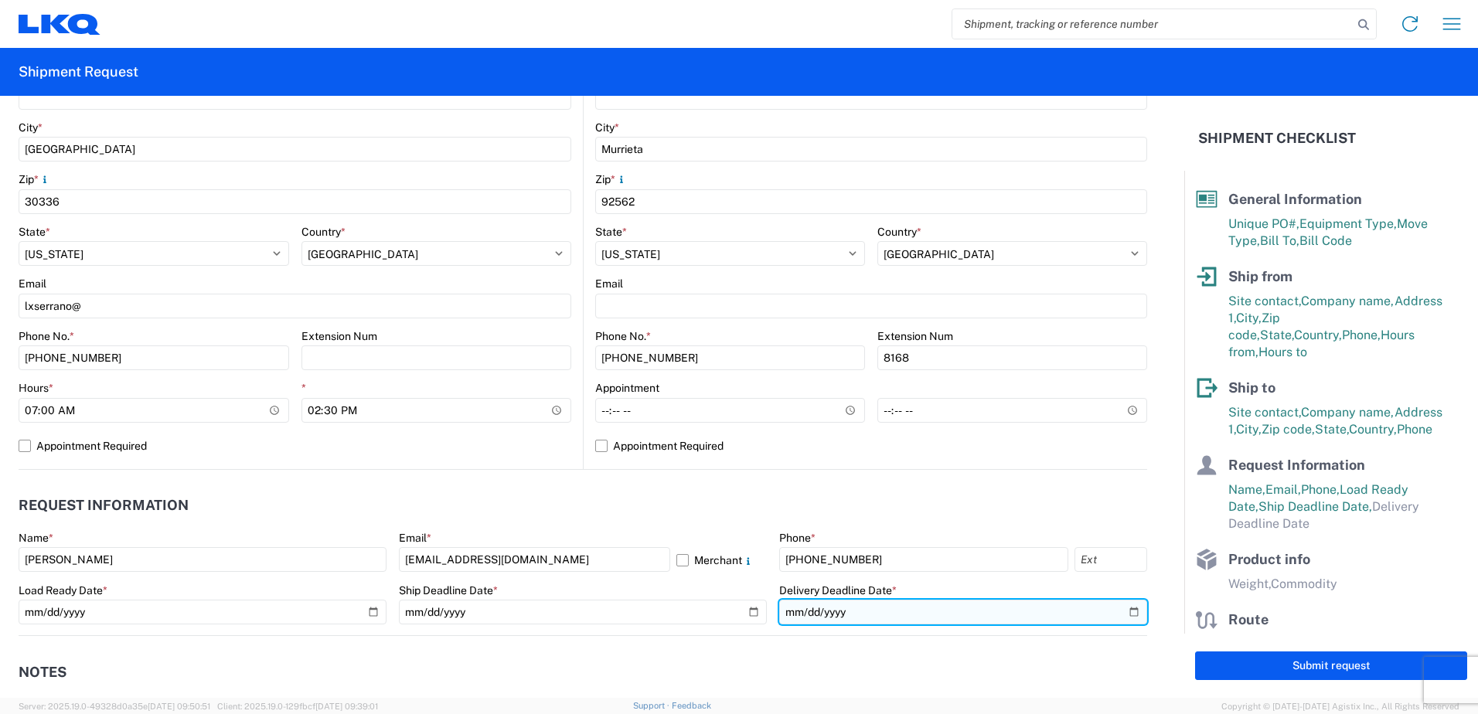
click at [878, 612] on input "date" at bounding box center [963, 612] width 368 height 25
type input "2025-09-18"
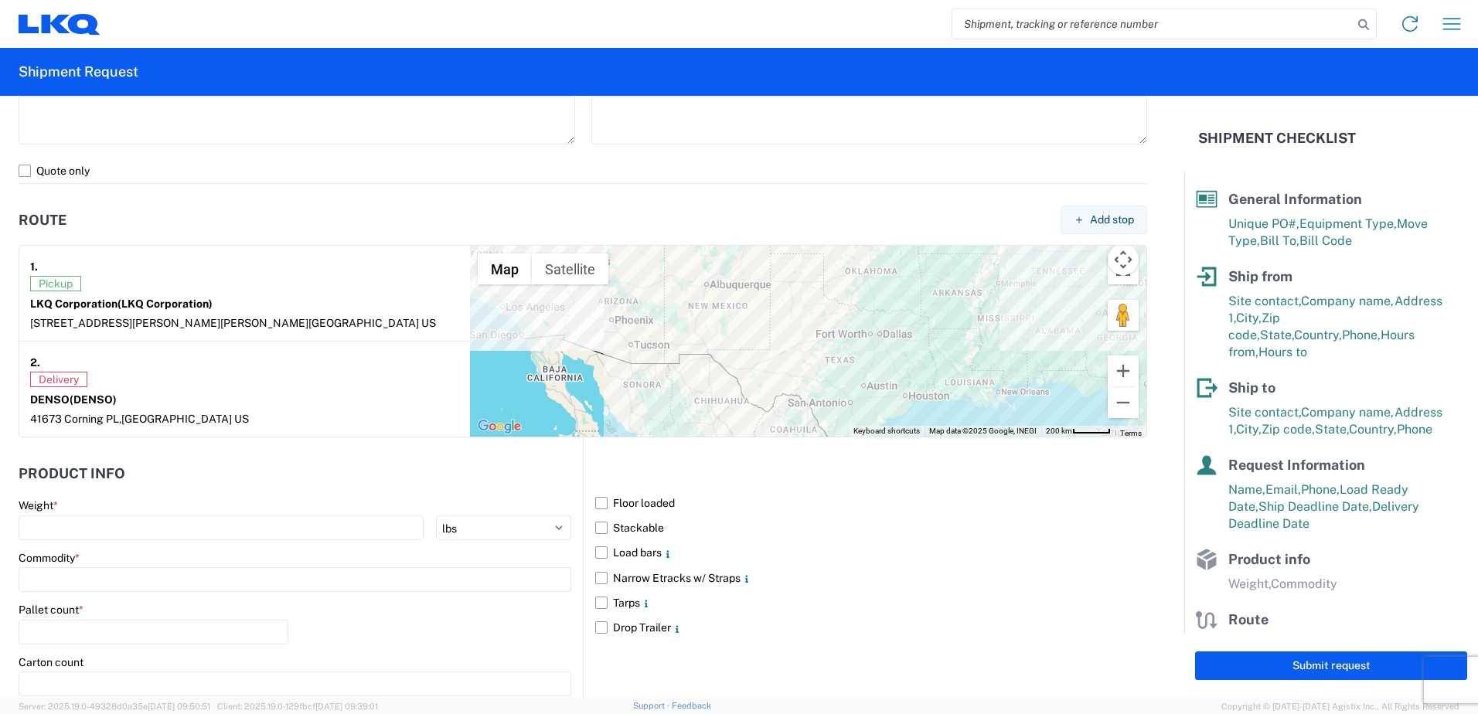
scroll to position [1159, 0]
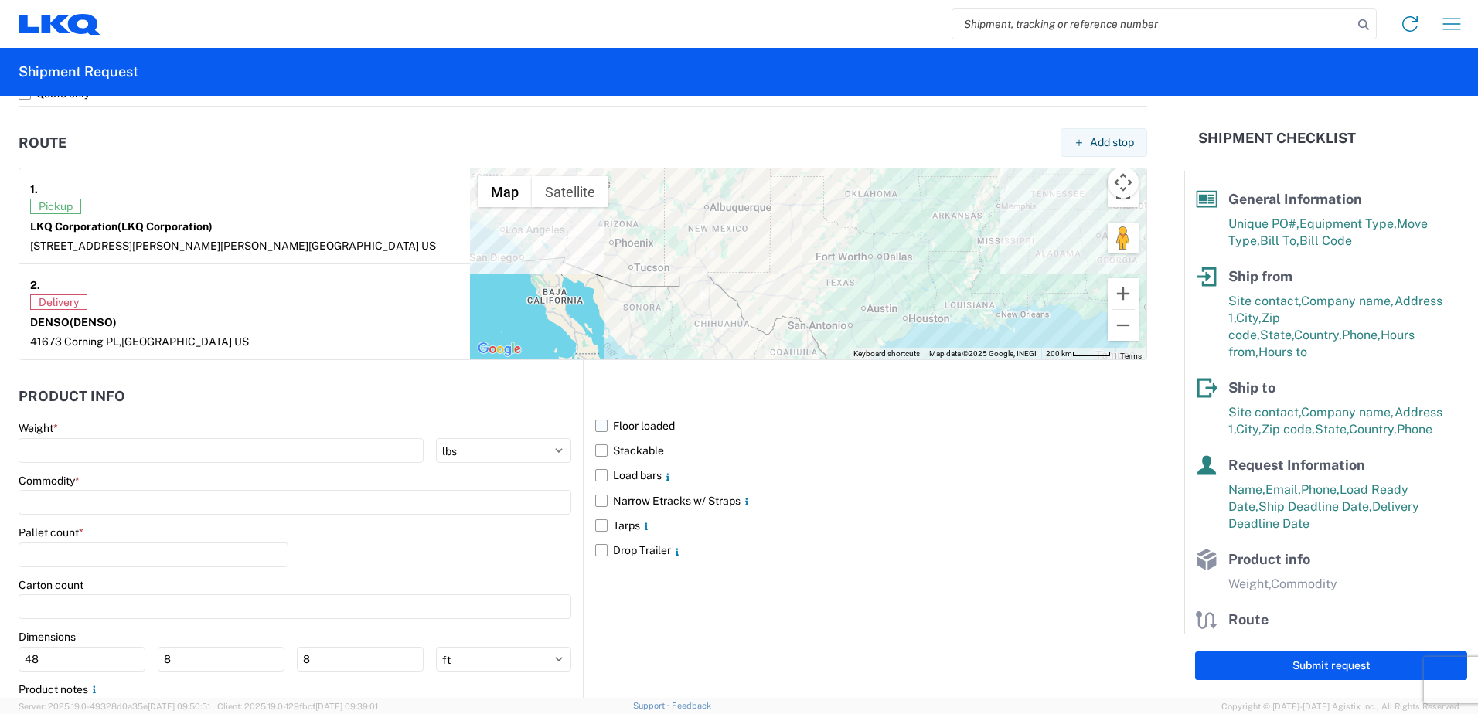
click at [595, 424] on label "Floor loaded" at bounding box center [871, 425] width 552 height 25
click at [0, 0] on input "Floor loaded" at bounding box center [0, 0] width 0 height 0
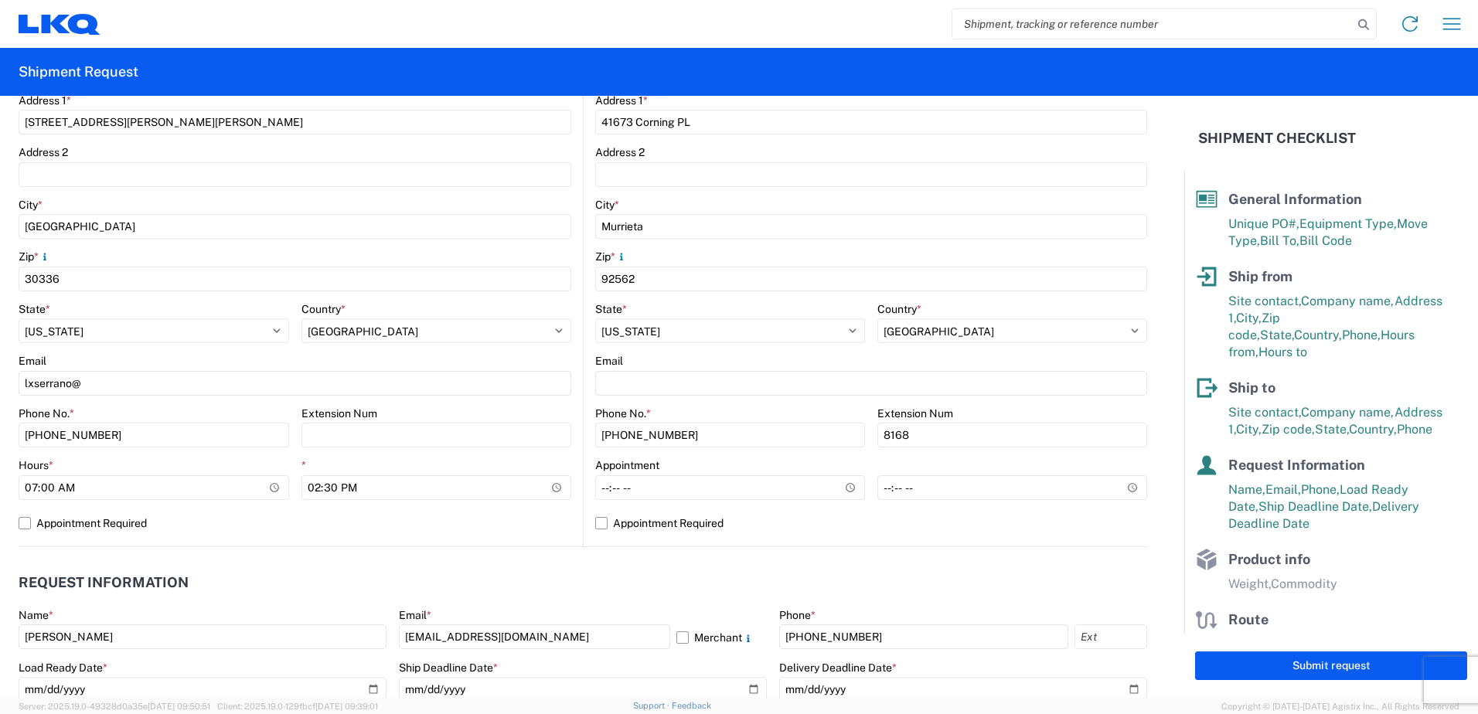
scroll to position [232, 0]
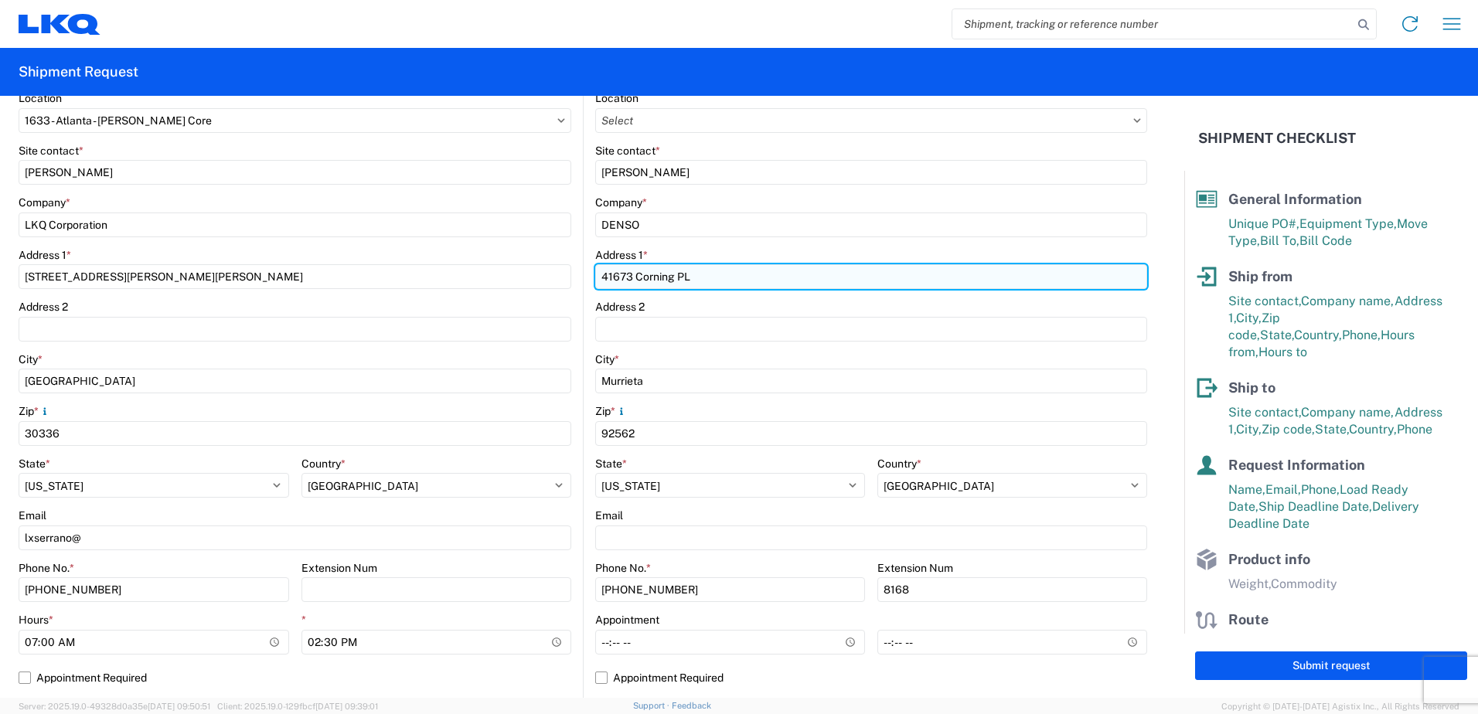
click at [711, 282] on input "41673 Corning PL" at bounding box center [871, 276] width 552 height 25
type input "41673 Corning Place"
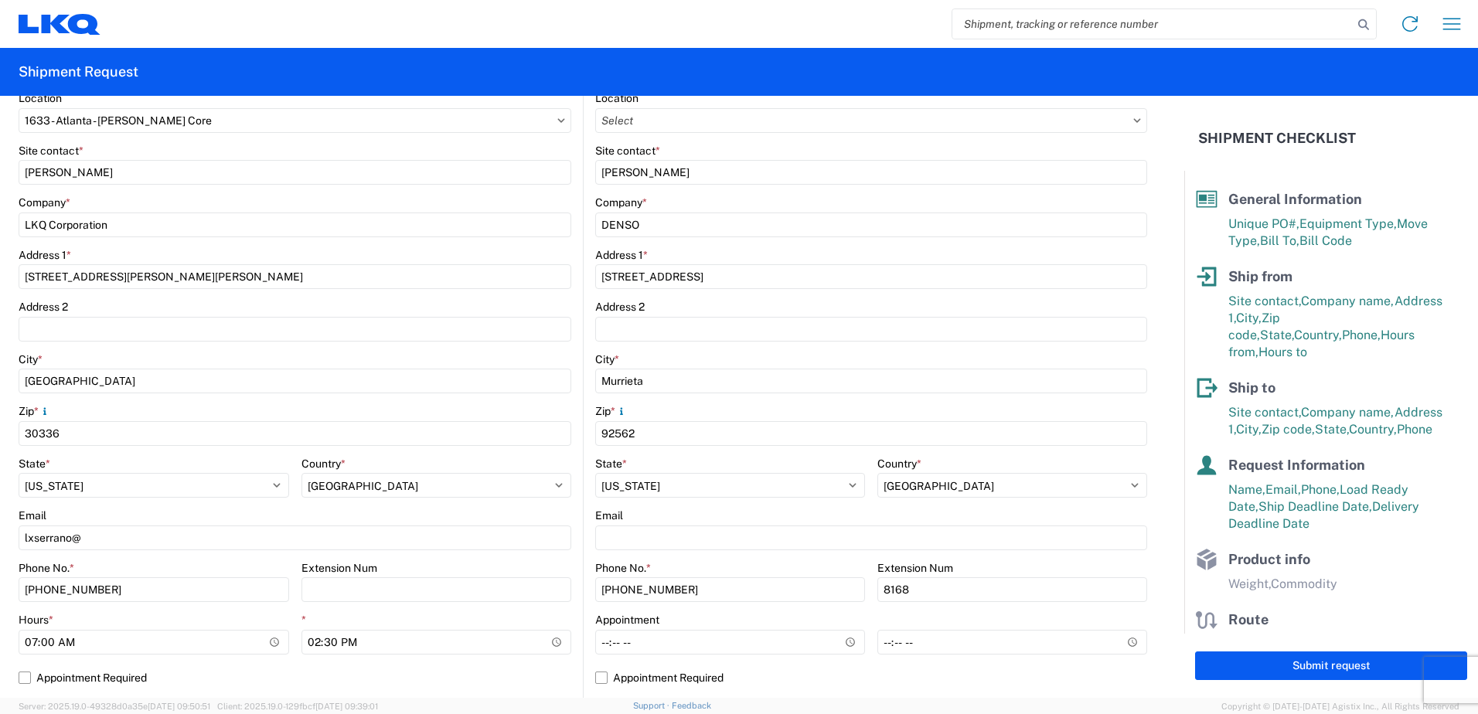
click at [573, 218] on main "1633 Location 1633 - Atlanta - Knopf Core Site contact * Rafael Lopez Company *…" at bounding box center [301, 396] width 564 height 610
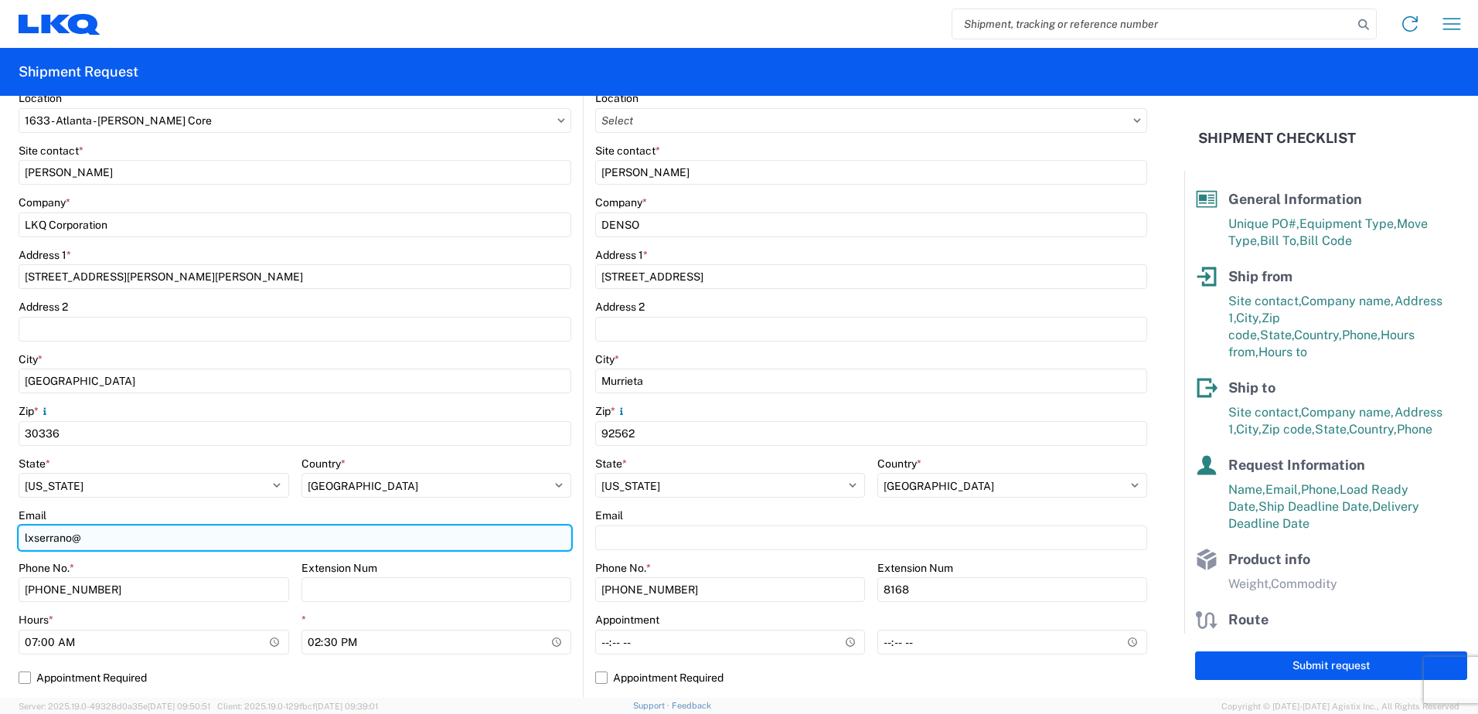
click at [90, 539] on input "lxserrano@" at bounding box center [295, 538] width 553 height 25
type input "lxserrano@lkqcorp.com"
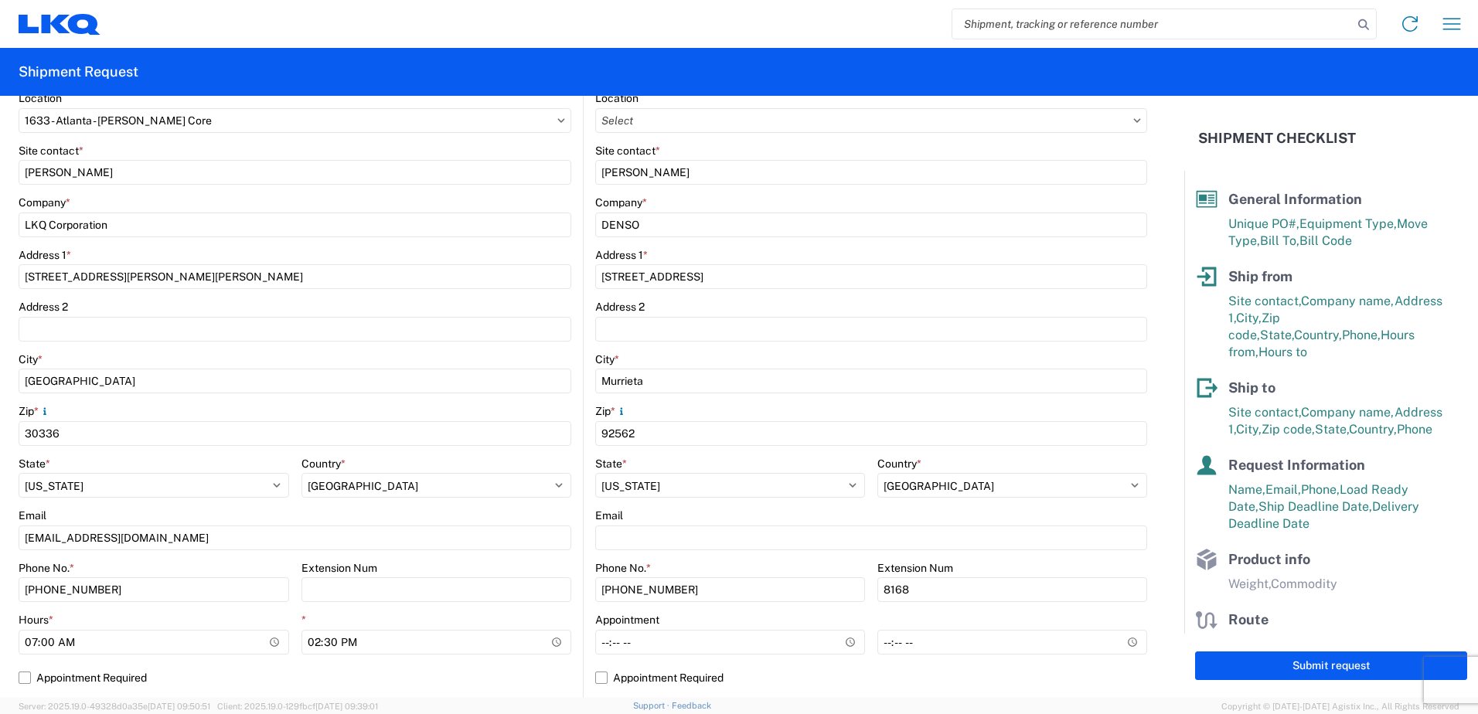
click at [130, 509] on div "Email" at bounding box center [295, 516] width 553 height 14
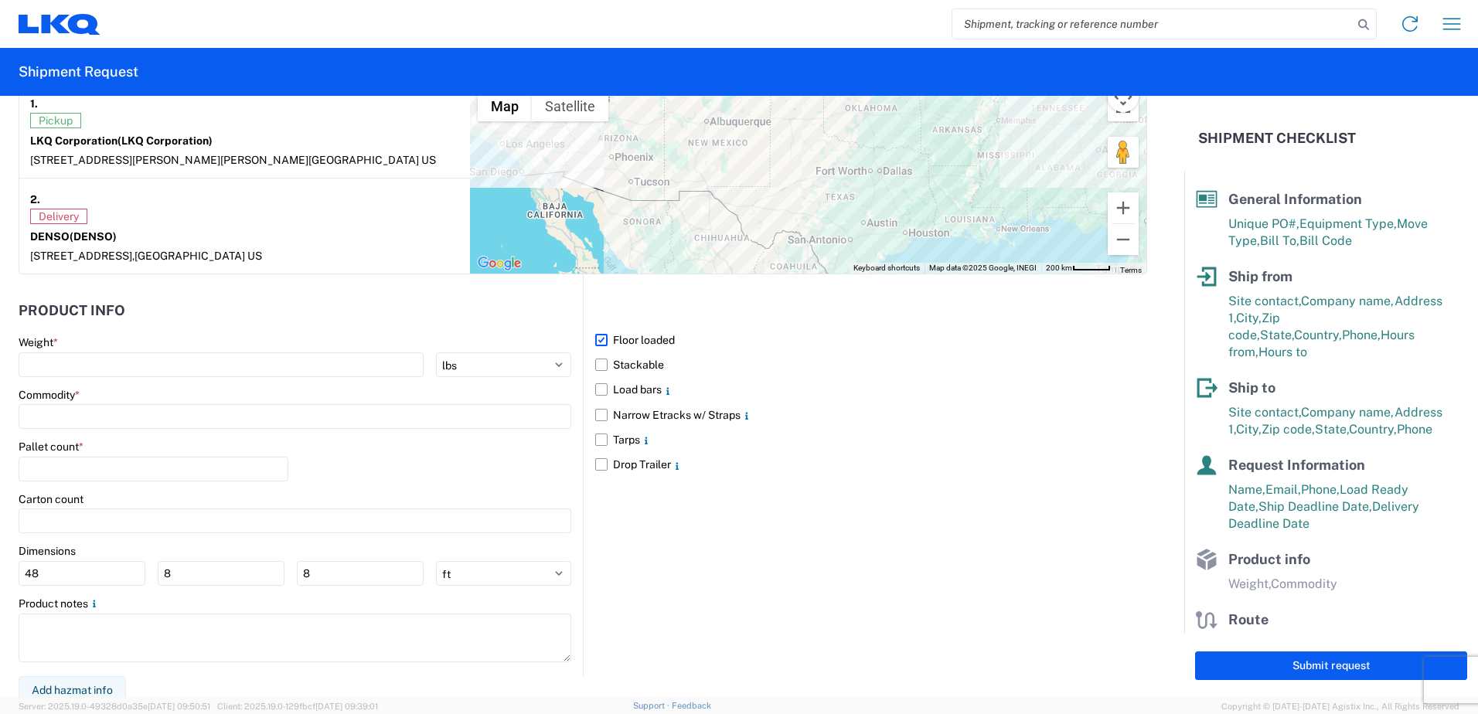
scroll to position [1252, 0]
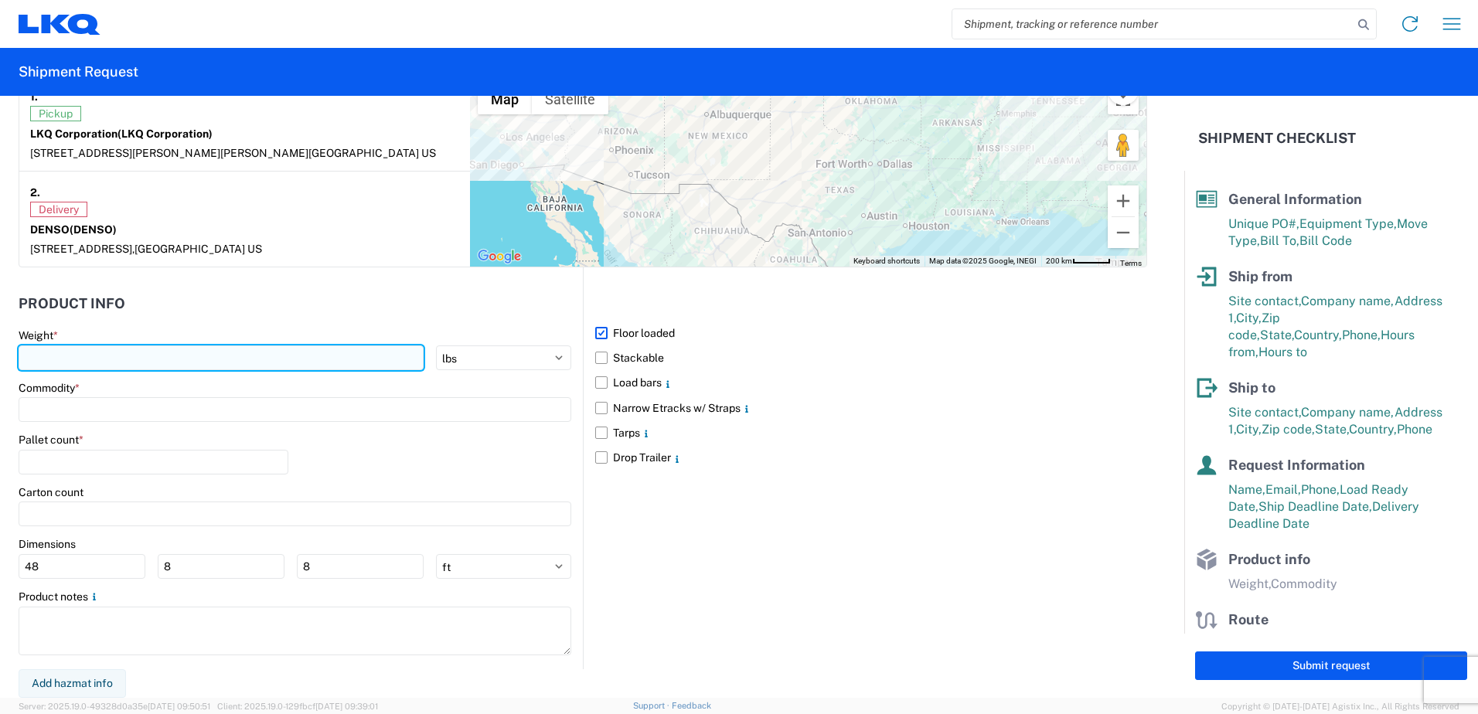
click at [78, 358] on input "number" at bounding box center [221, 357] width 405 height 25
type input "23040"
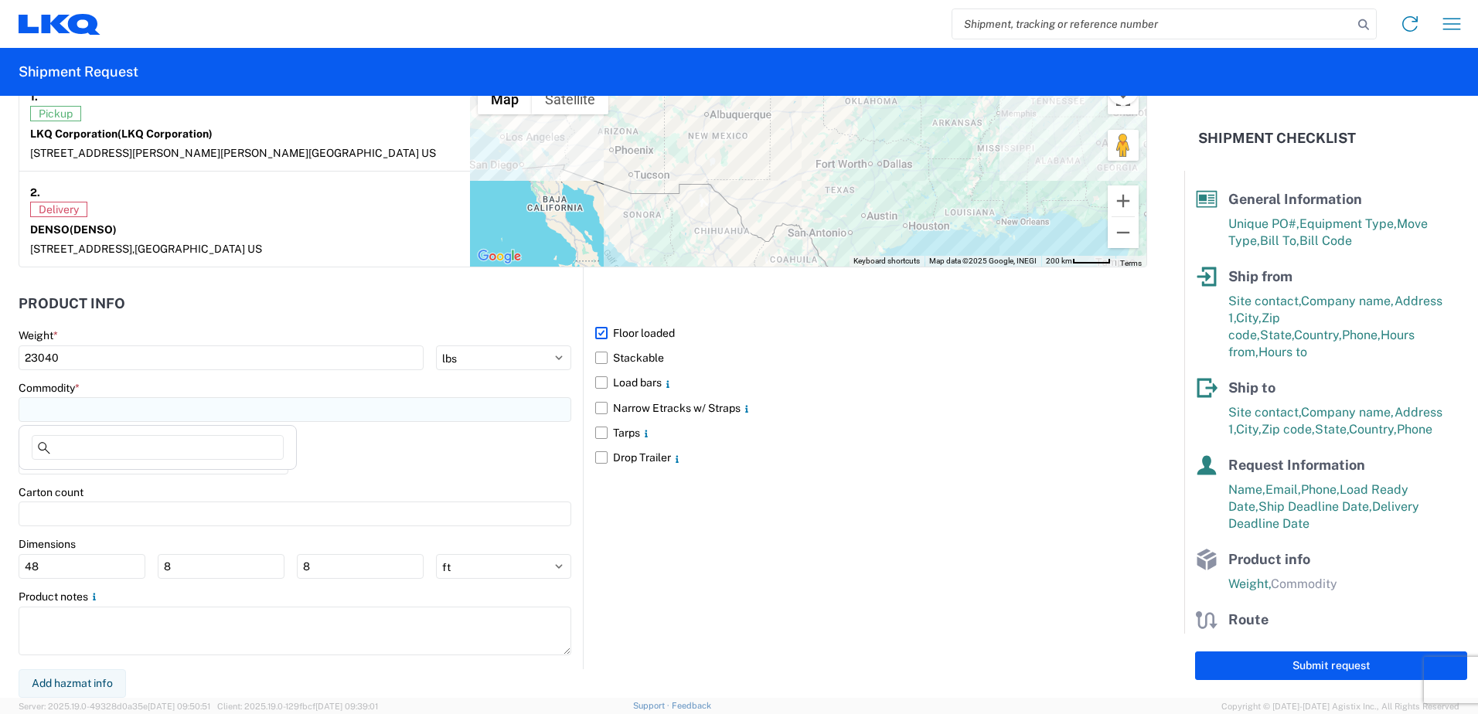
click at [71, 413] on input at bounding box center [295, 409] width 553 height 25
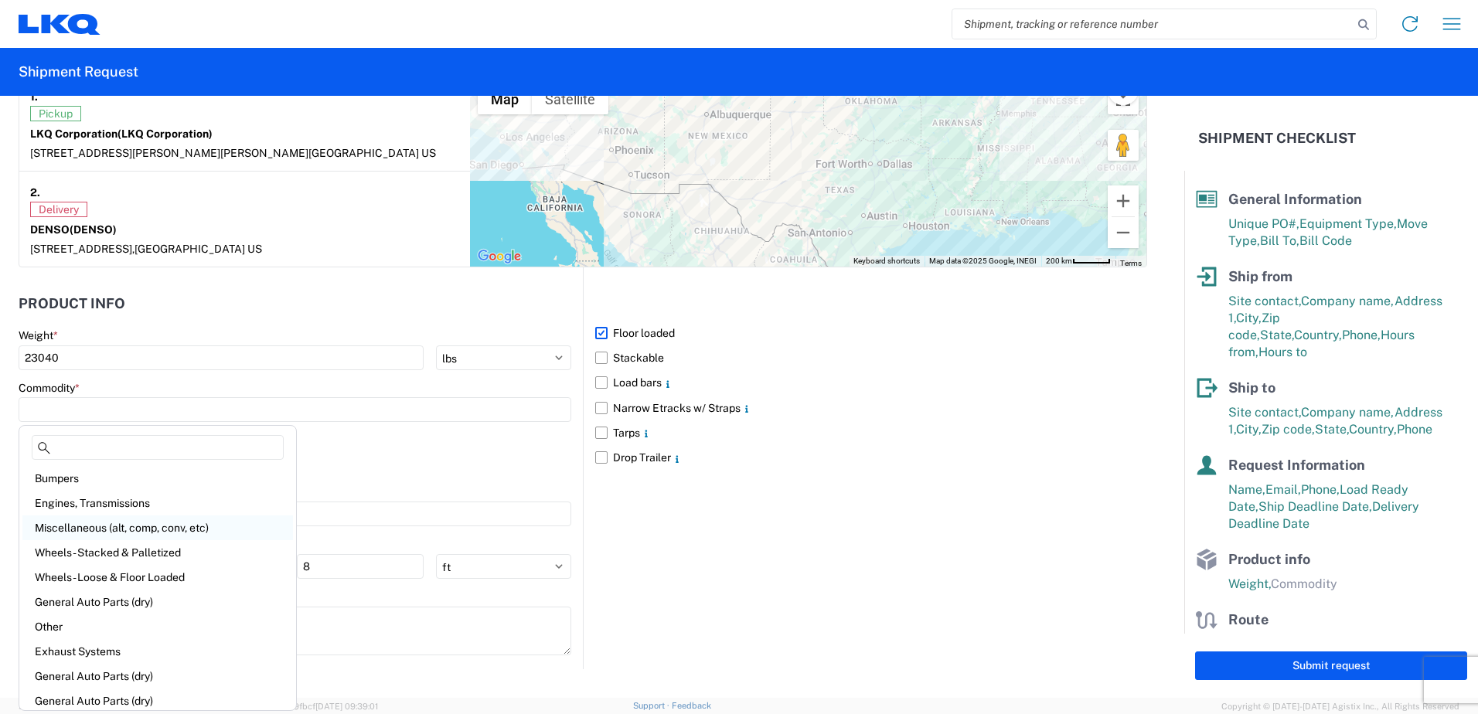
click at [97, 526] on div "Miscellaneous (alt, comp, conv, etc)" at bounding box center [157, 527] width 270 height 25
type input "Miscellaneous (alt, comp, conv, etc)"
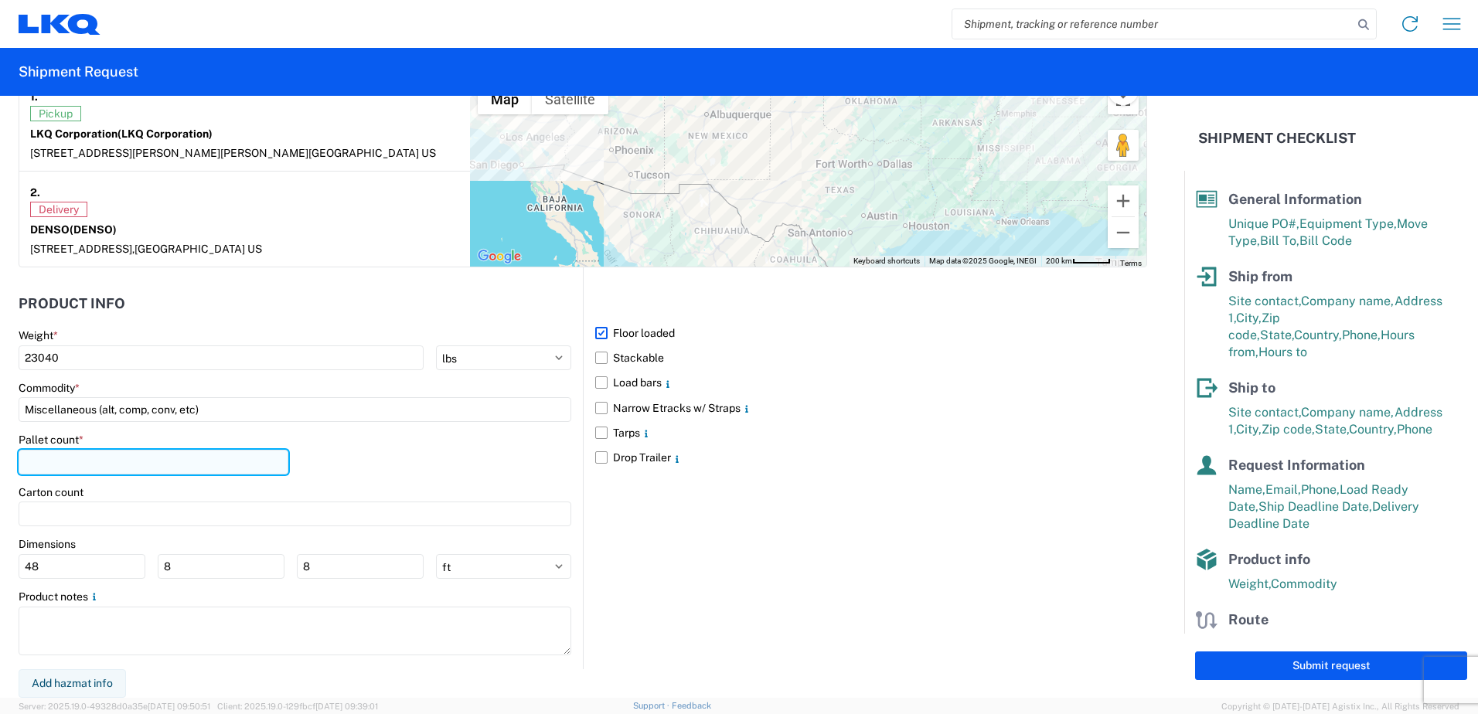
click at [54, 458] on input "number" at bounding box center [154, 462] width 270 height 25
type input "9"
click at [835, 611] on div "Floor loaded Stackable Load bars Narrow Etracks w/ Straps Tarps Drop Trailer" at bounding box center [865, 467] width 564 height 401
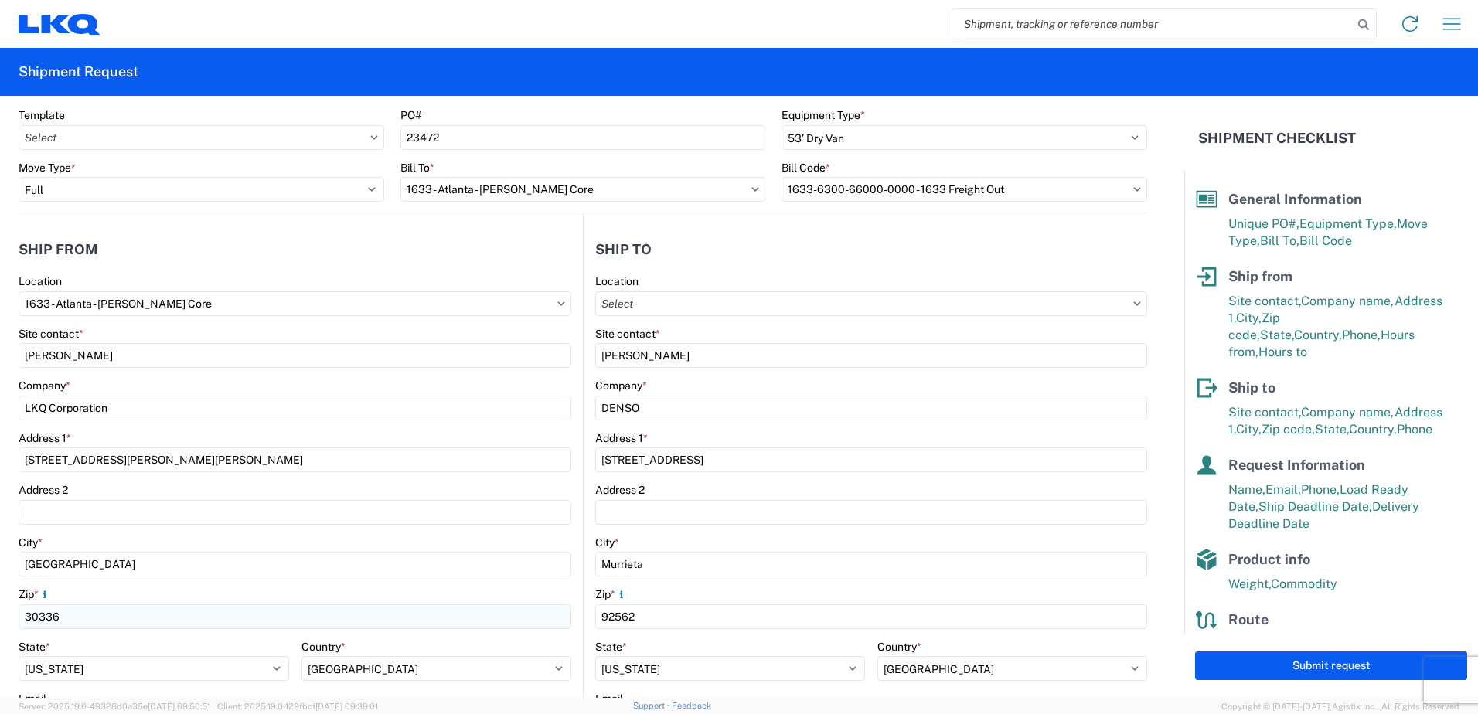
scroll to position [15, 0]
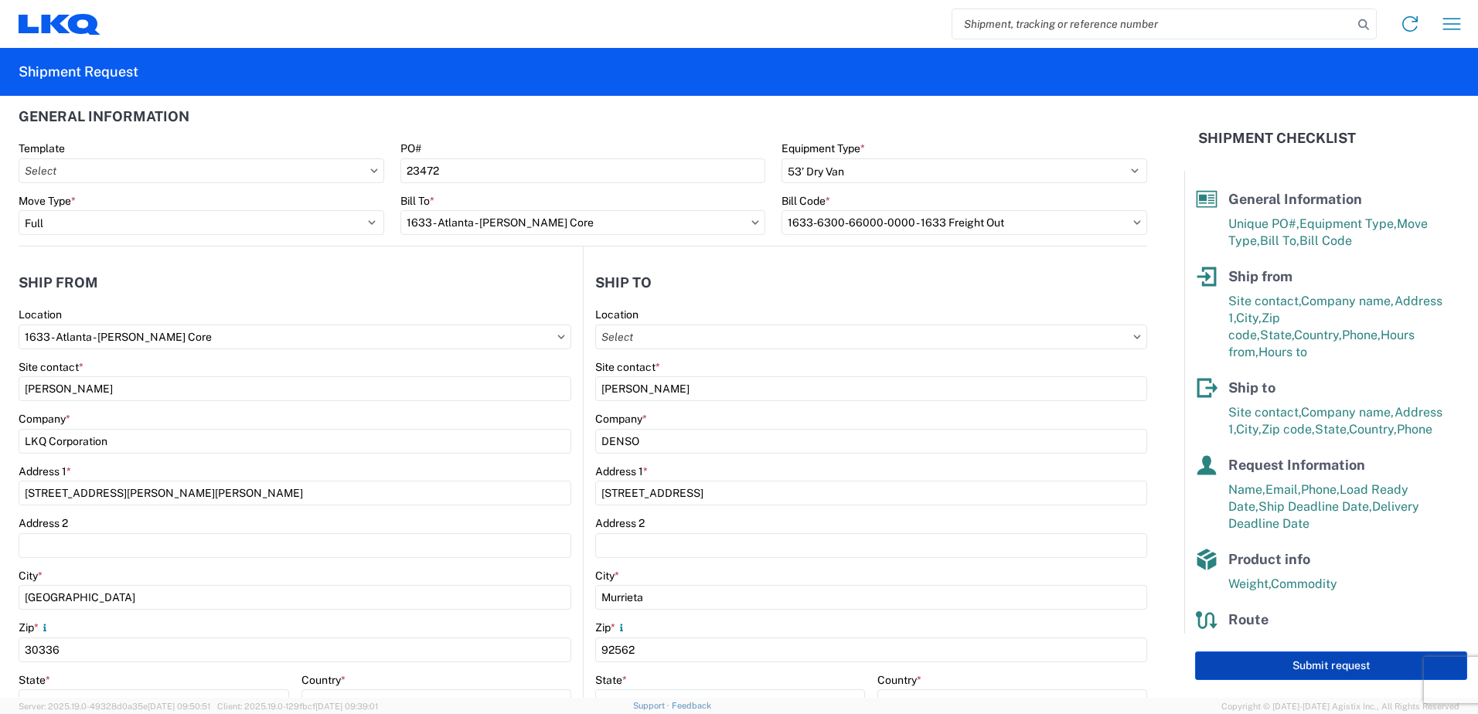
click at [878, 667] on button "Submit request" at bounding box center [1331, 665] width 272 height 29
select select "US"
